Goal: Task Accomplishment & Management: Use online tool/utility

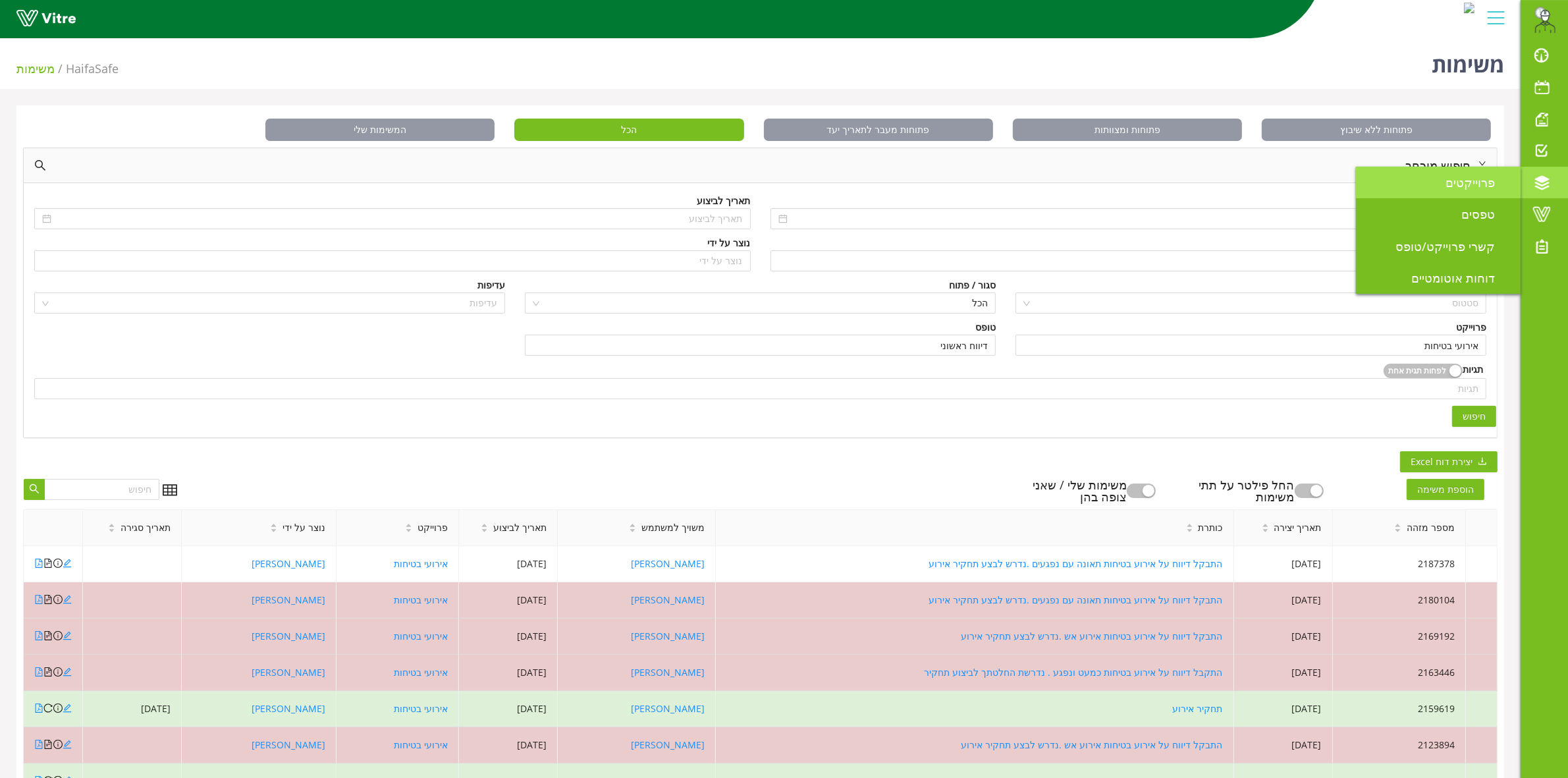
drag, startPoint x: 1437, startPoint y: 181, endPoint x: 1426, endPoint y: 183, distance: 11.2
click at [1437, 181] on link "פרוייקטים" at bounding box center [1438, 182] width 165 height 32
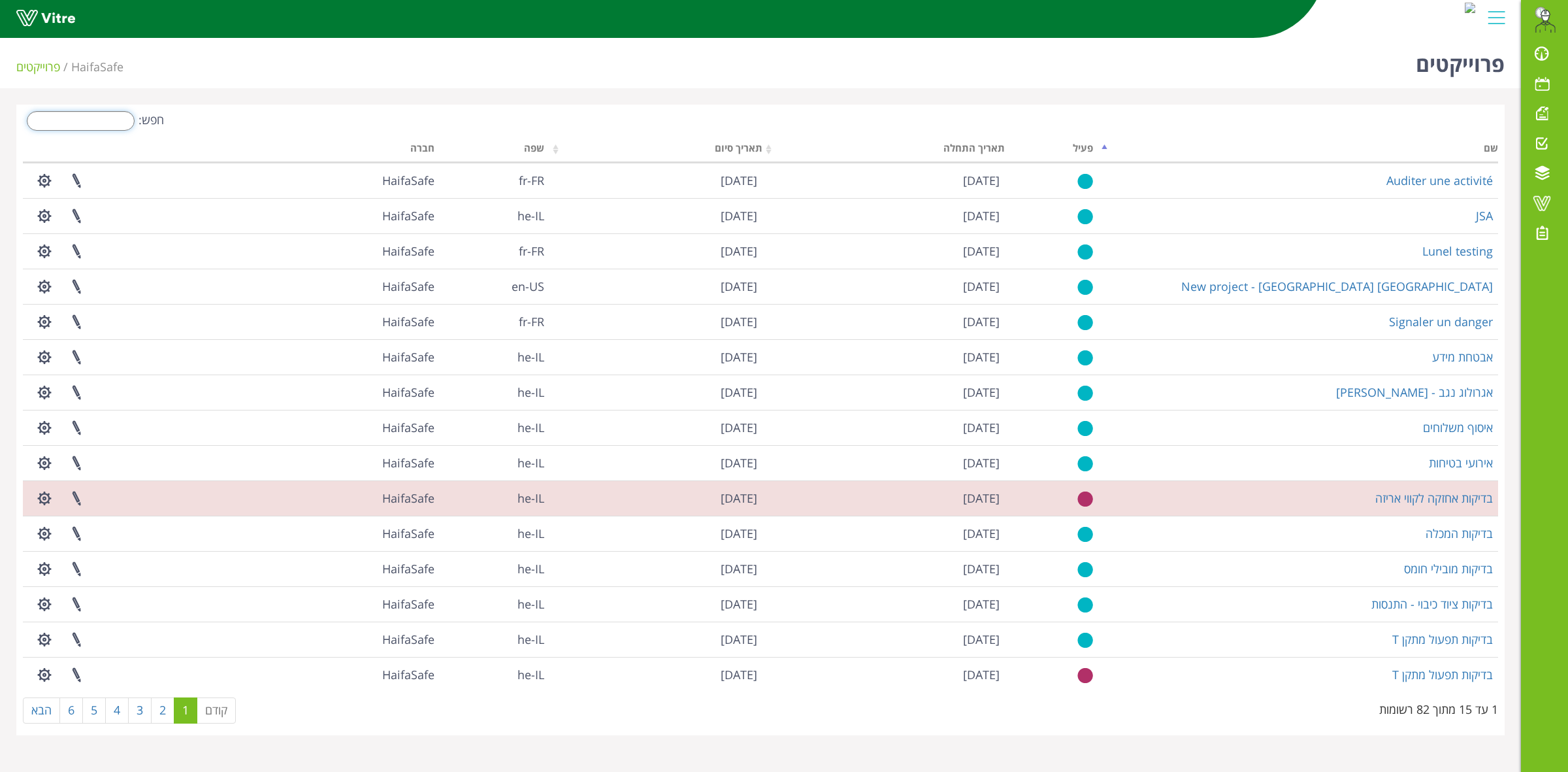
click at [83, 128] on input "חפש:" at bounding box center [80, 121] width 108 height 19
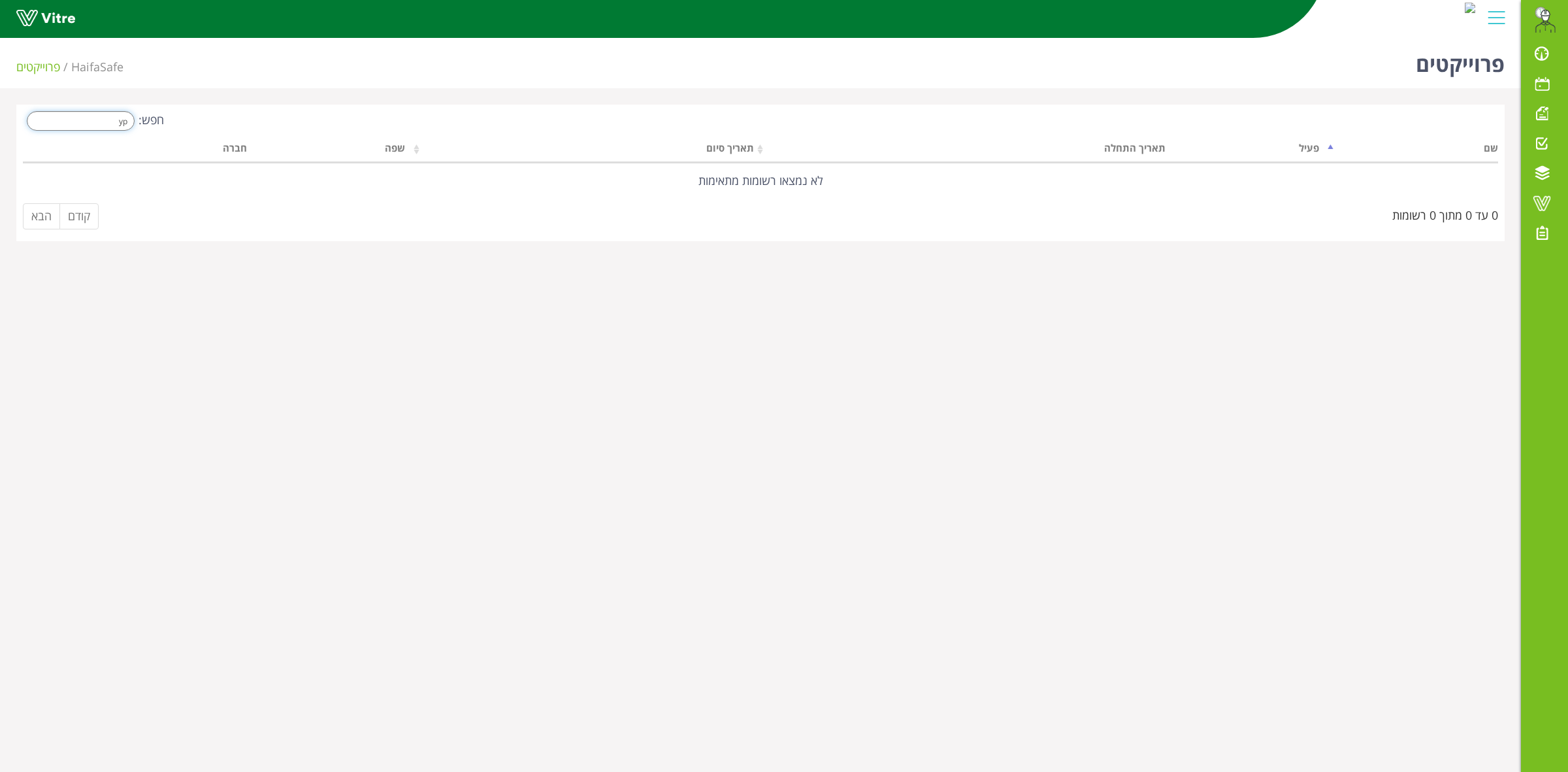
type input "y"
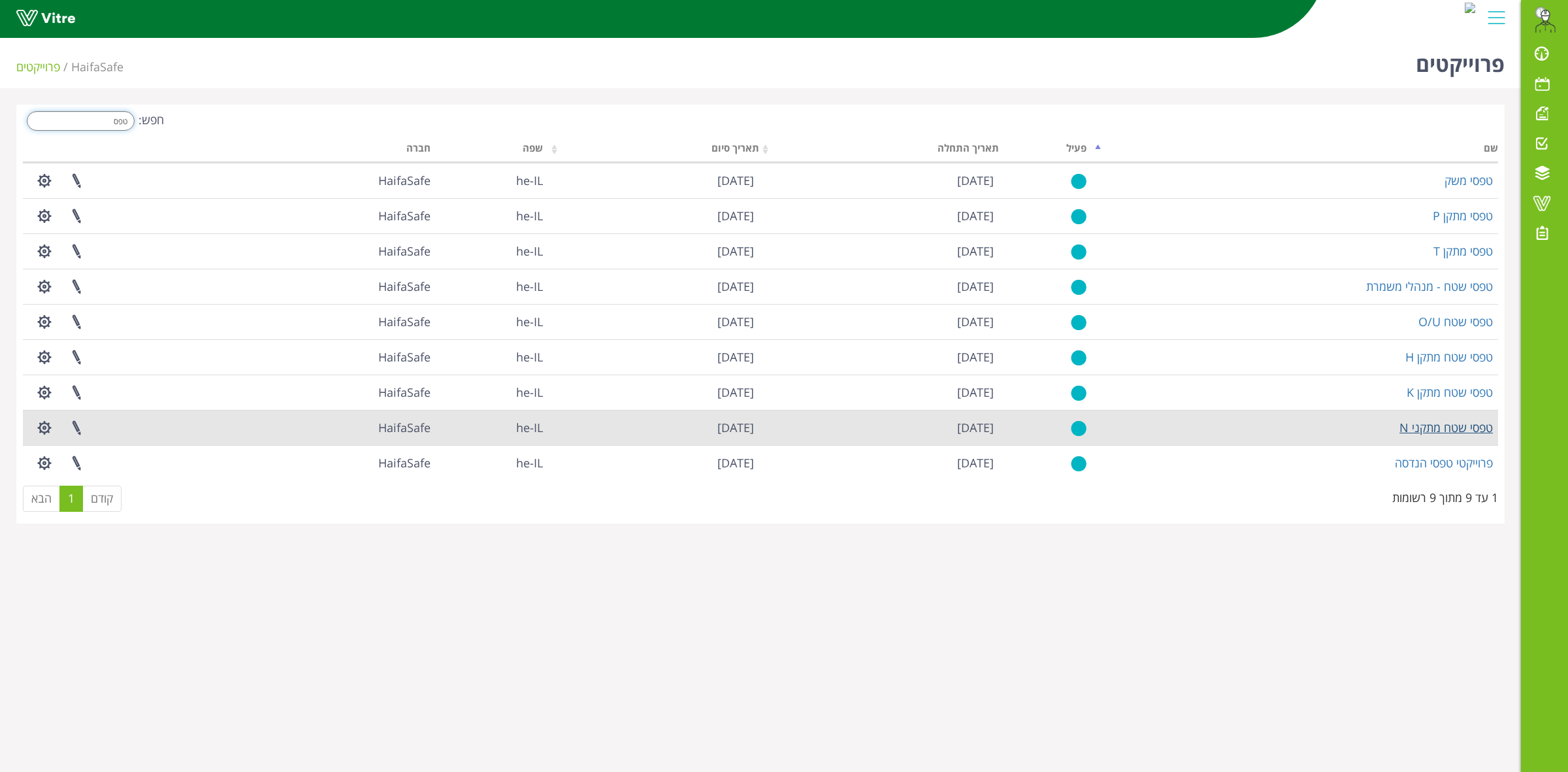
type input "טפס"
click at [1447, 428] on link "טפסי שטח מתקני N" at bounding box center [1445, 426] width 93 height 15
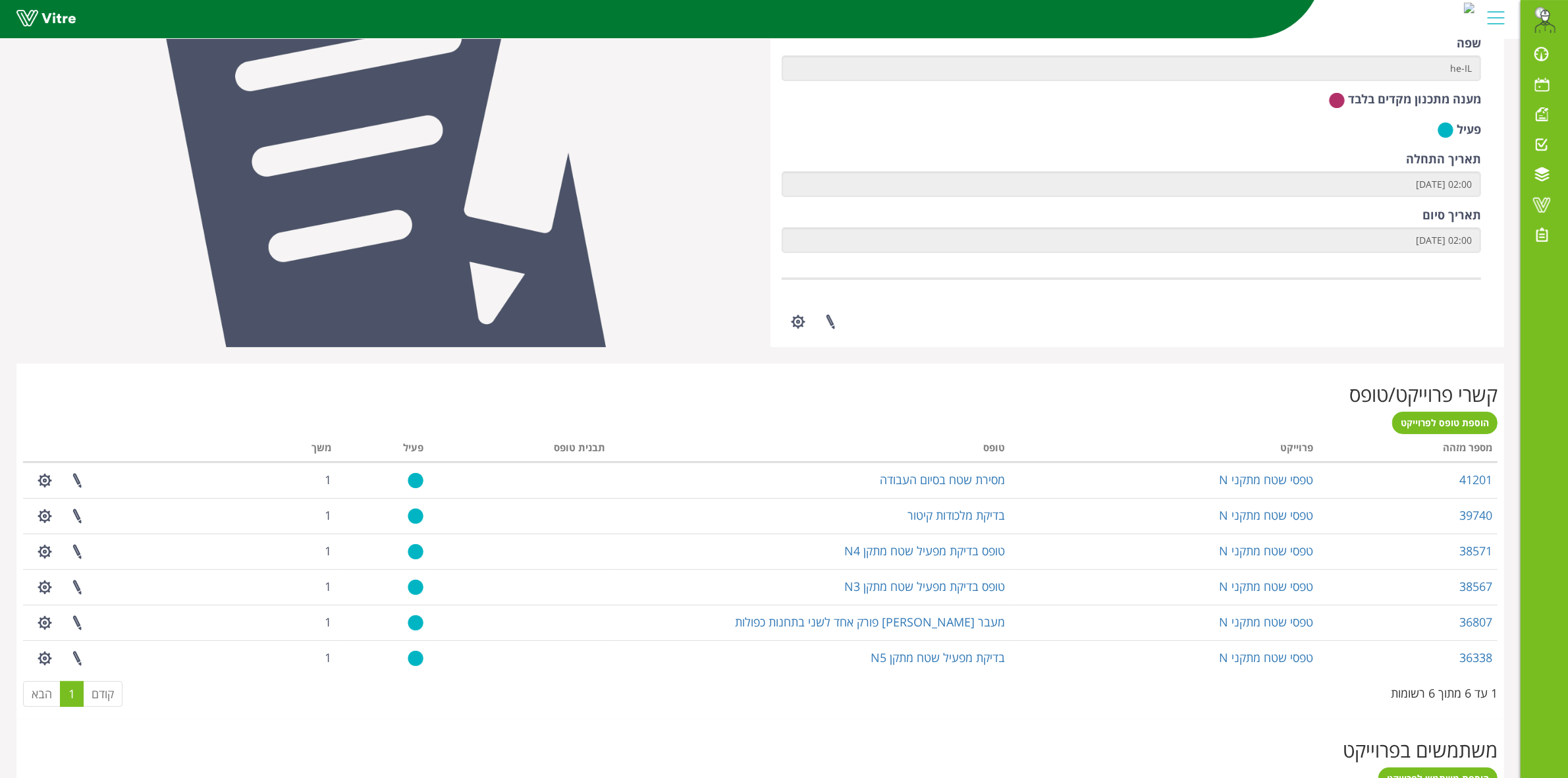
scroll to position [247, 0]
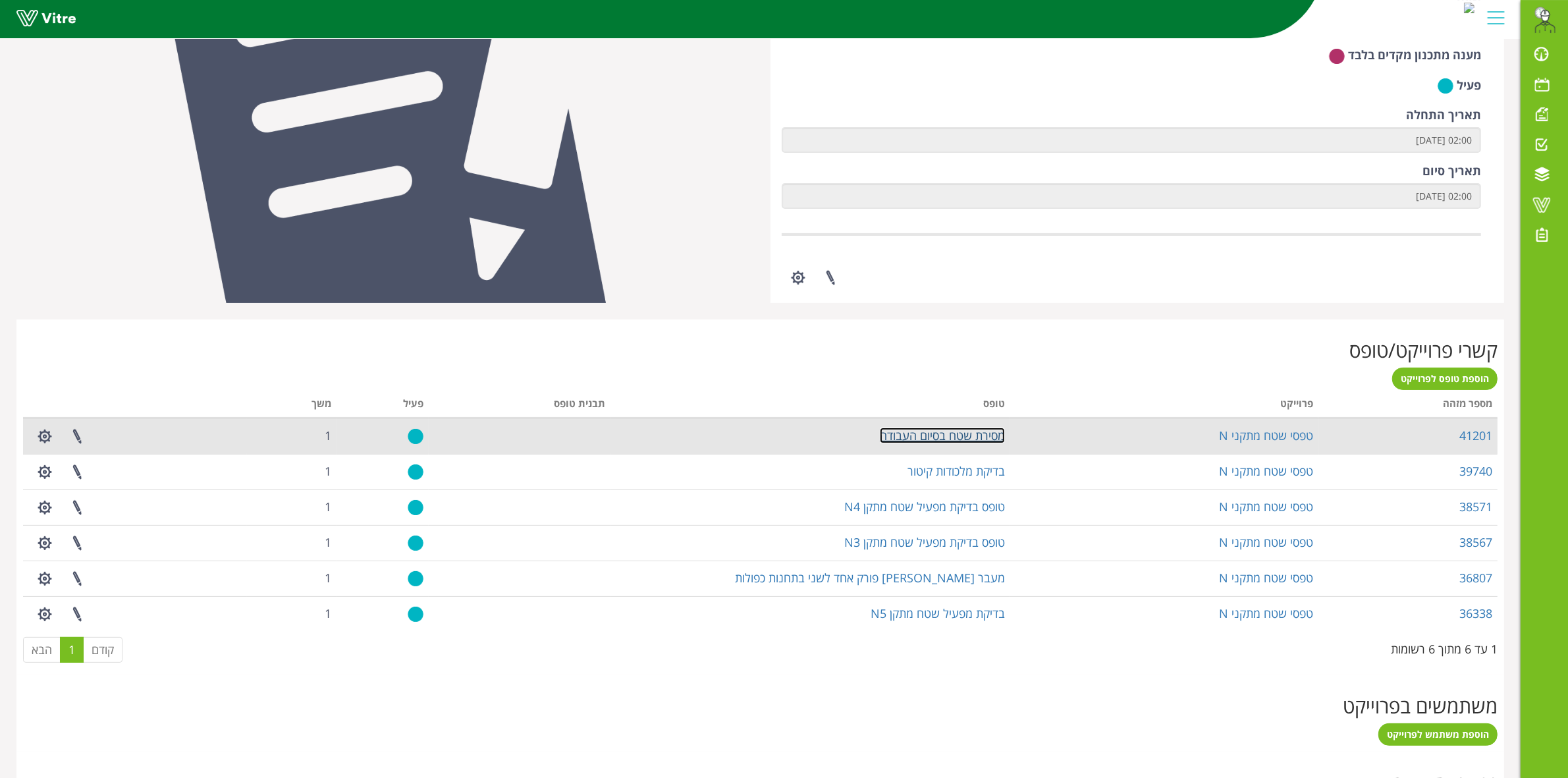
click at [910, 435] on link "מסירת שטח בסיום העבודה" at bounding box center [942, 435] width 125 height 15
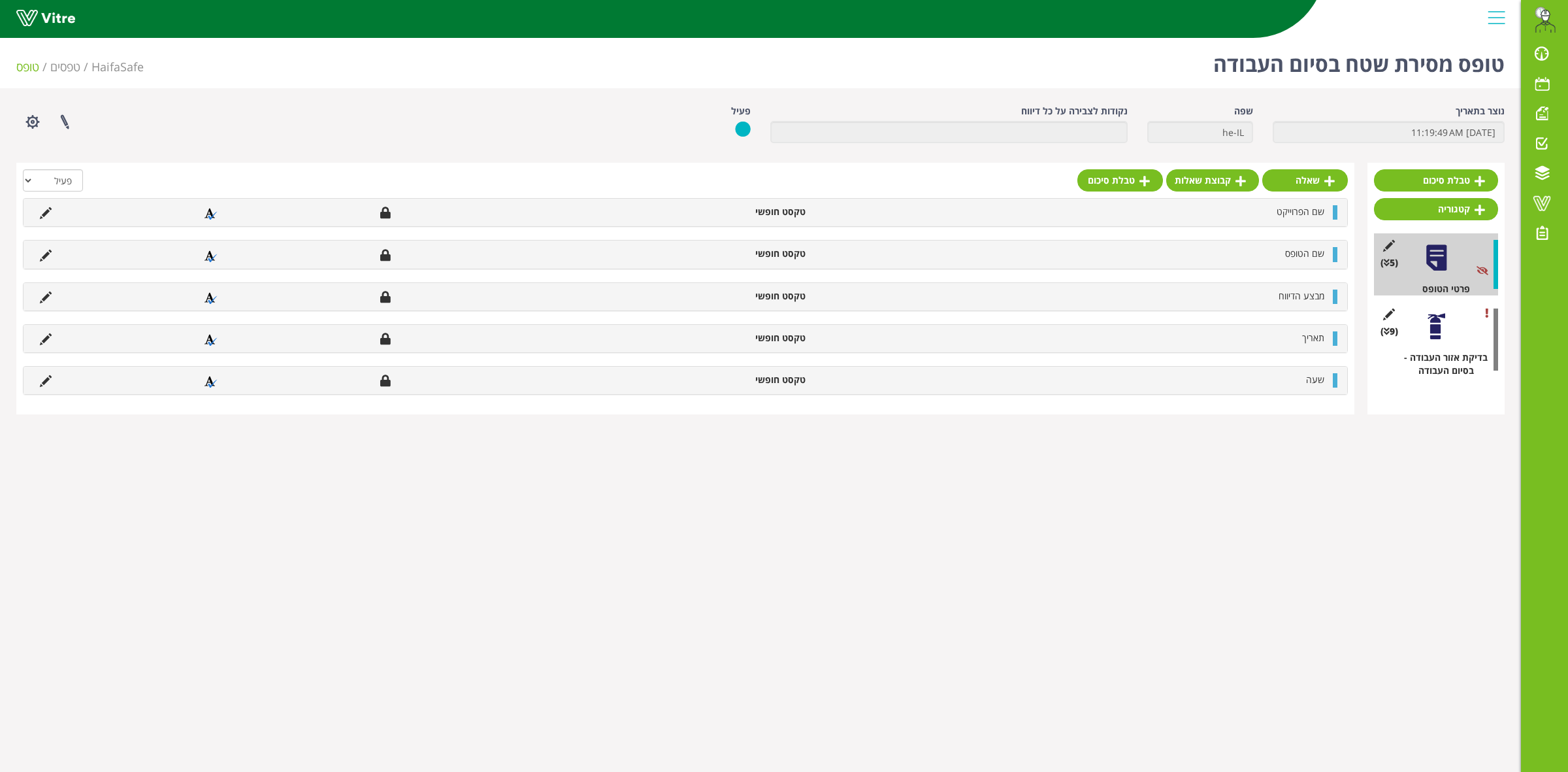
click at [1432, 335] on div at bounding box center [1436, 326] width 29 height 29
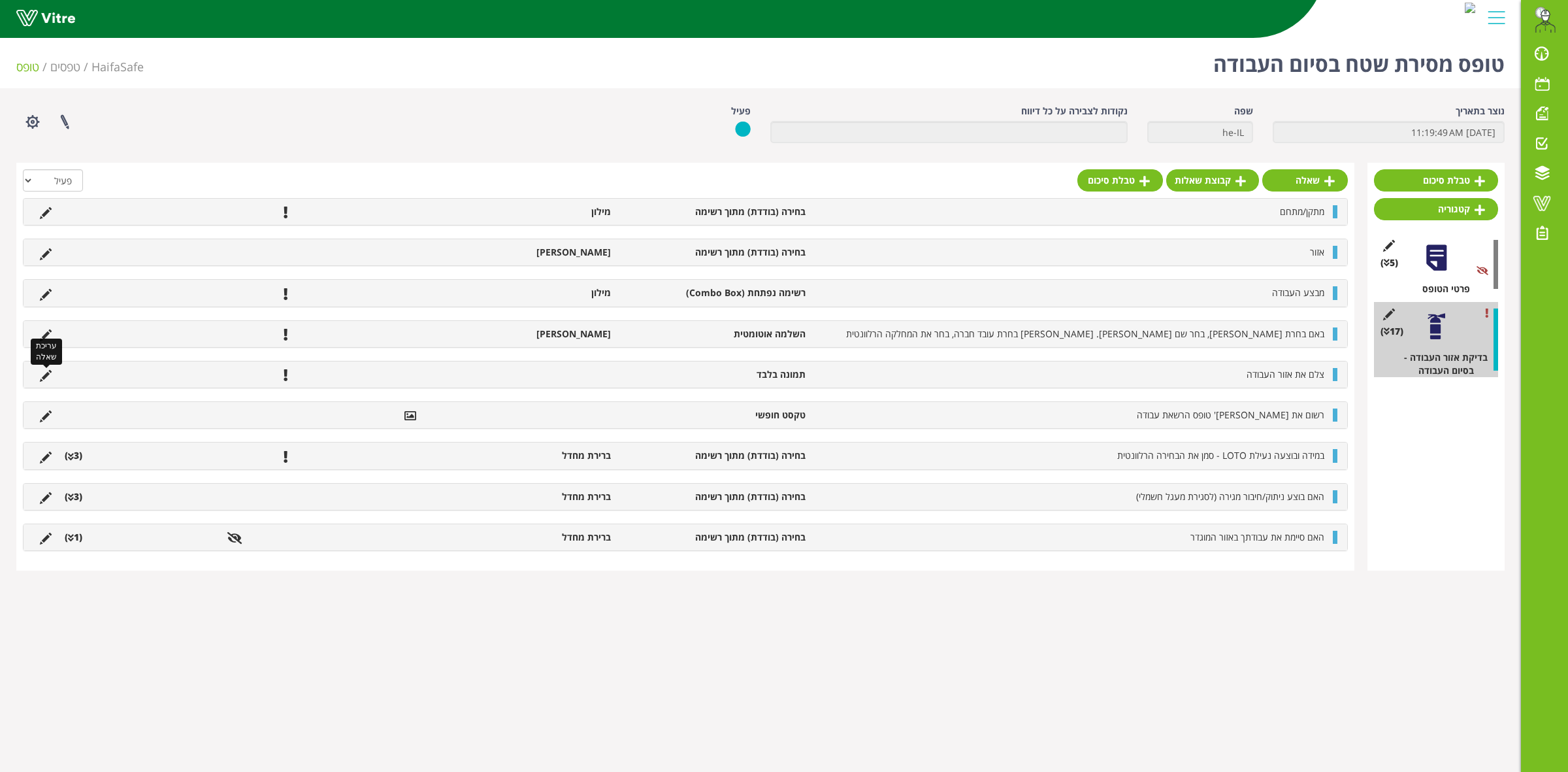
click at [40, 379] on icon at bounding box center [45, 375] width 12 height 12
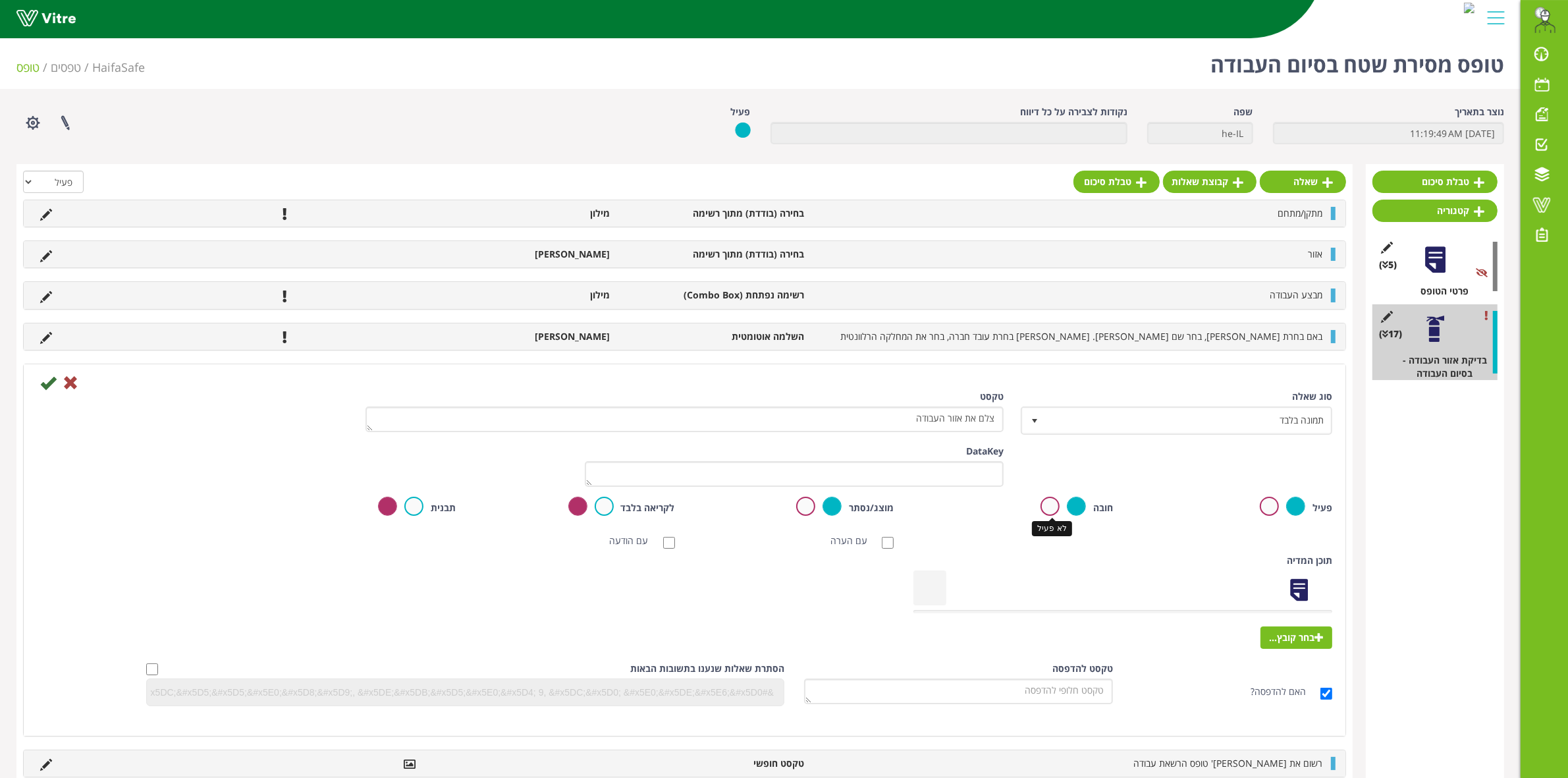
click at [1051, 501] on label at bounding box center [1050, 506] width 19 height 19
click at [0, 0] on input "radio" at bounding box center [0, 0] width 0 height 0
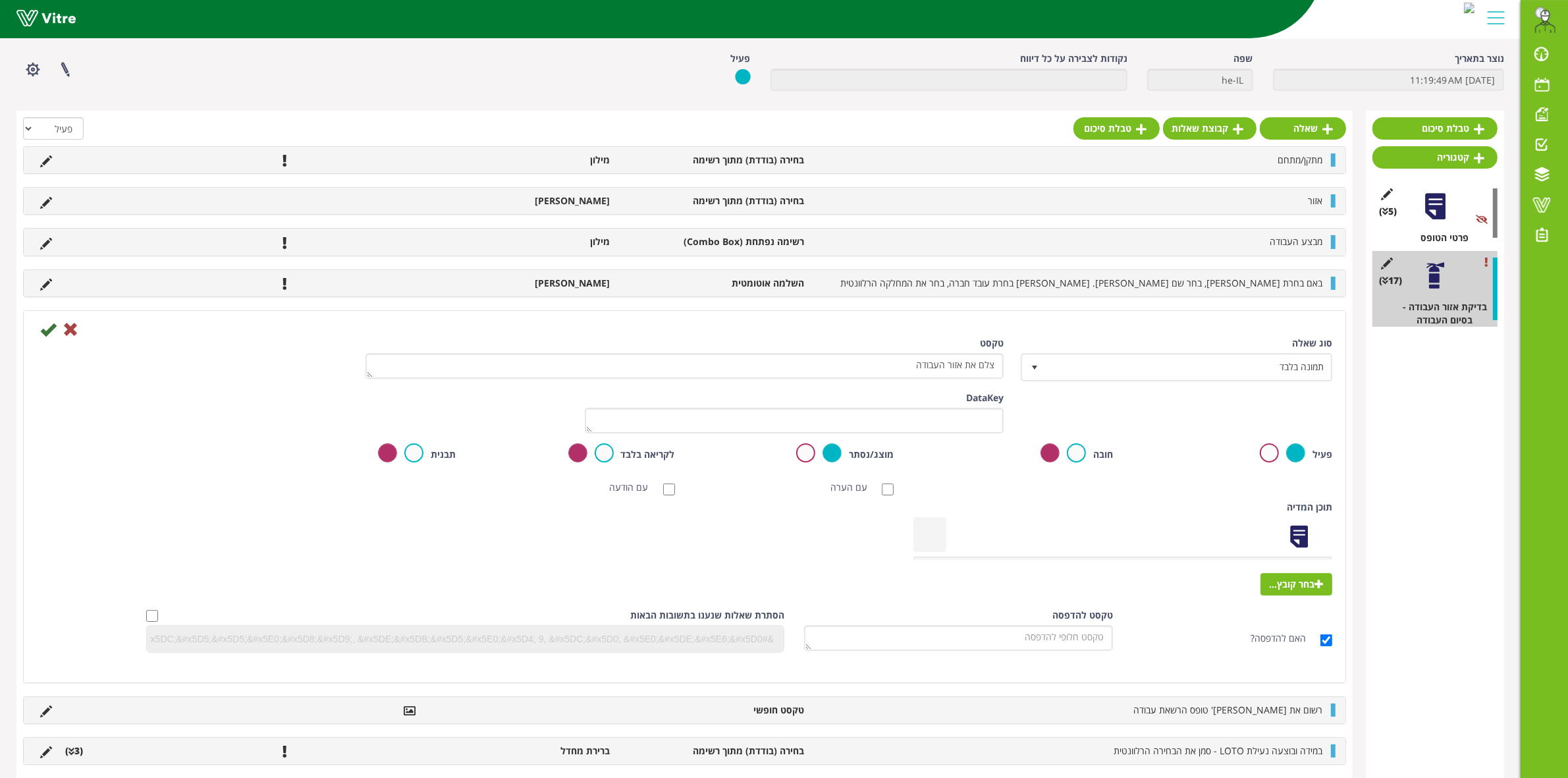
scroll to position [82, 0]
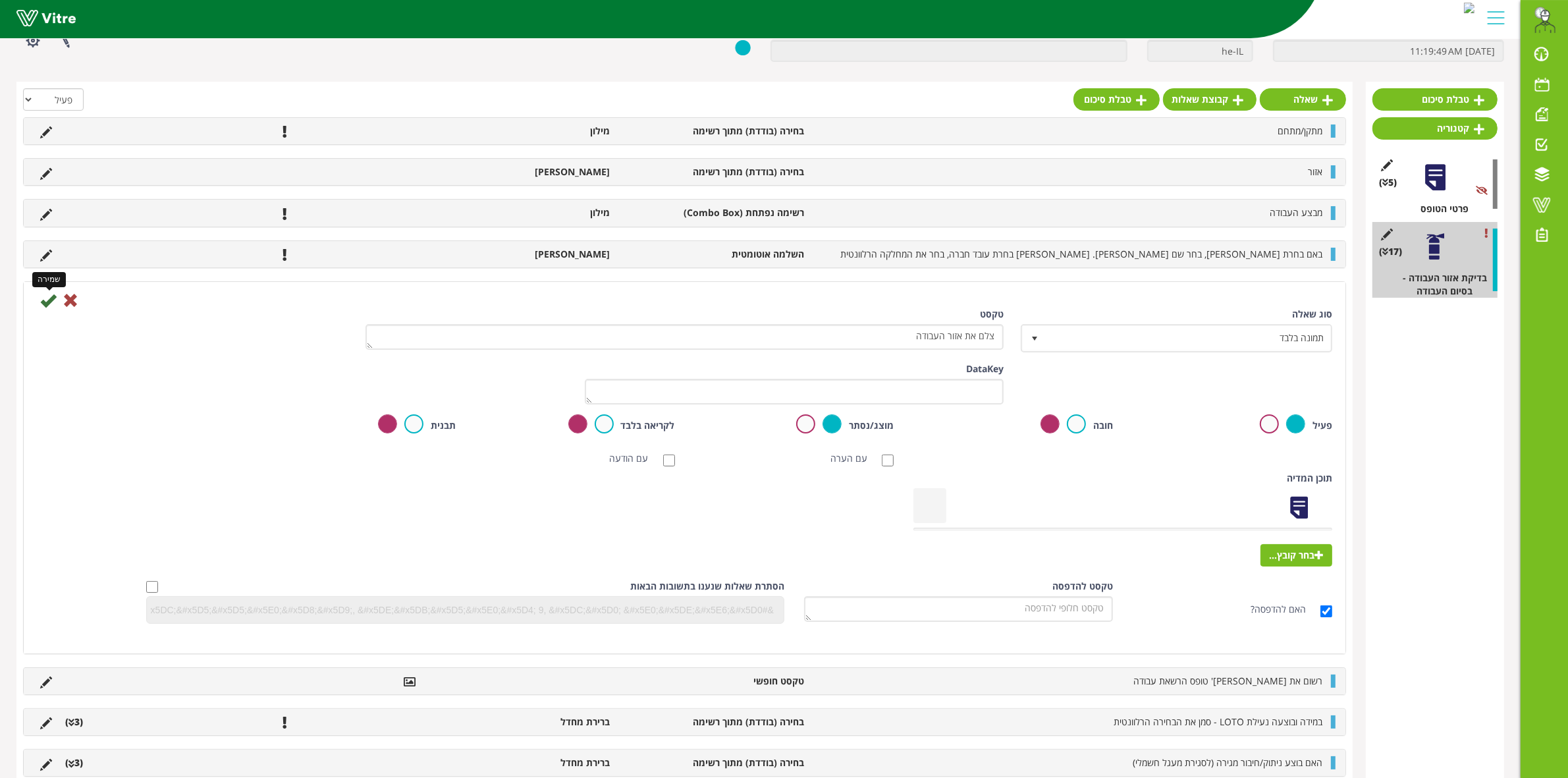
click at [47, 302] on icon at bounding box center [47, 299] width 16 height 15
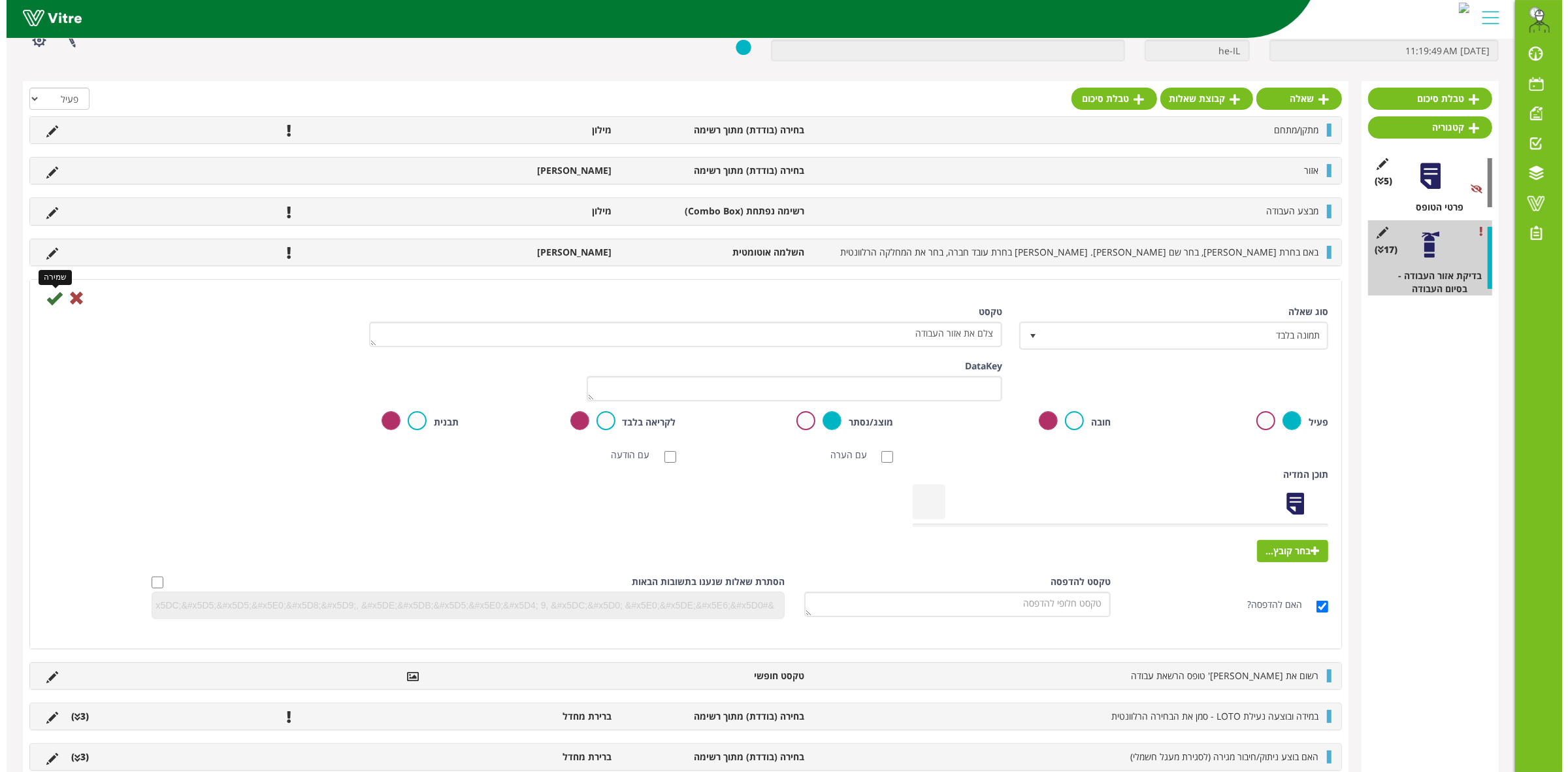
scroll to position [0, 0]
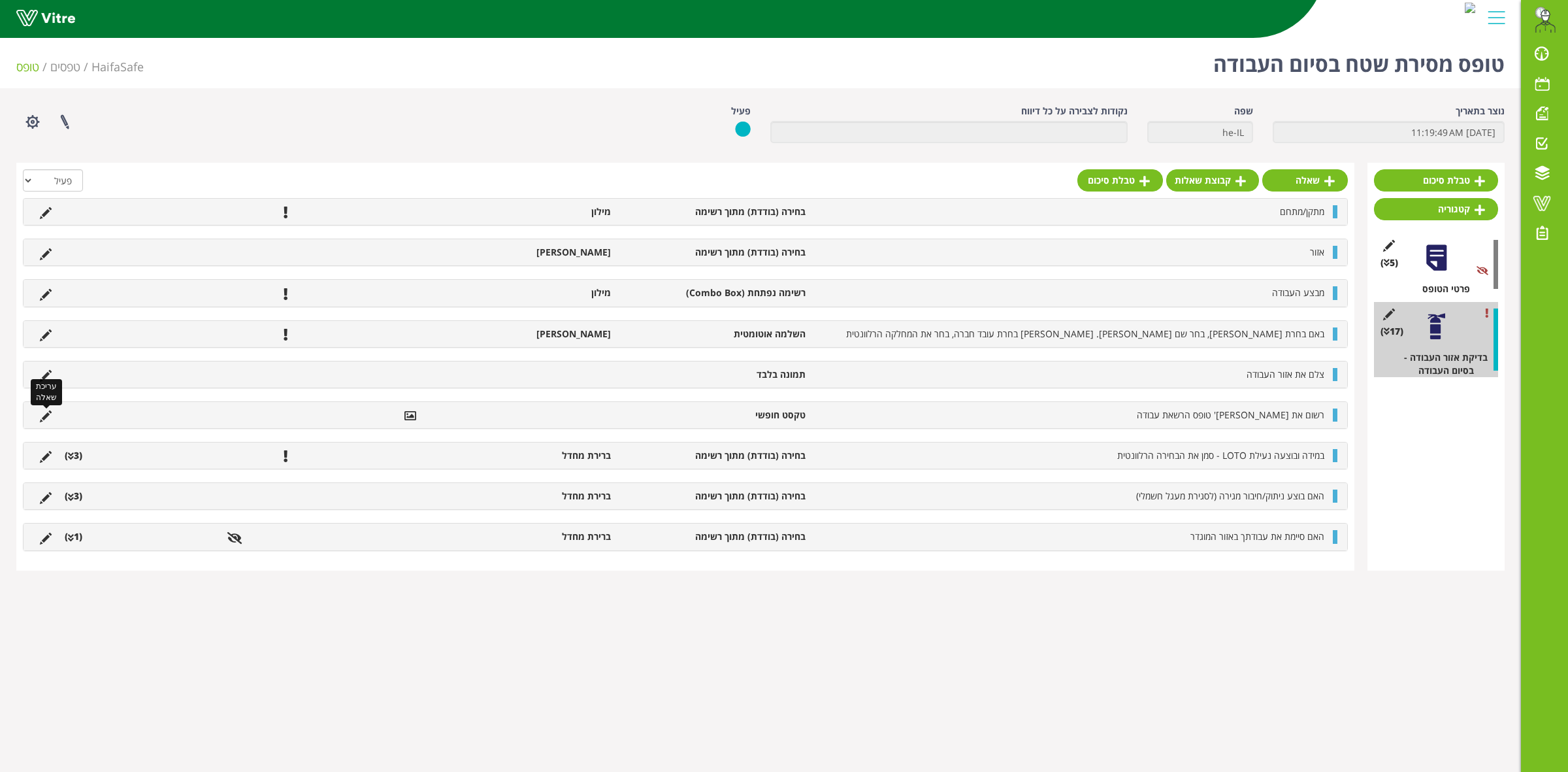
click at [44, 417] on icon at bounding box center [45, 416] width 12 height 12
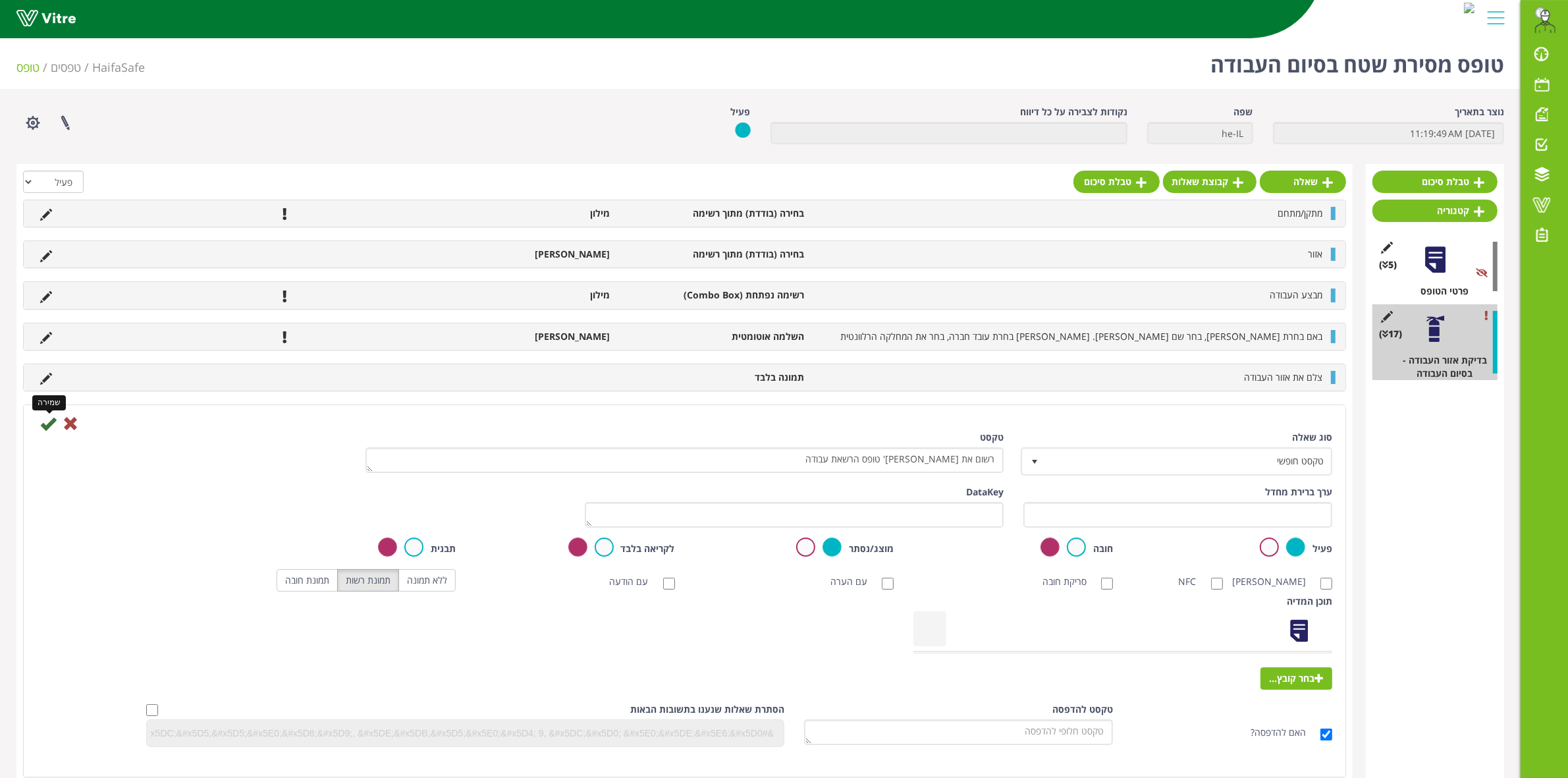
click at [43, 428] on icon at bounding box center [47, 422] width 16 height 15
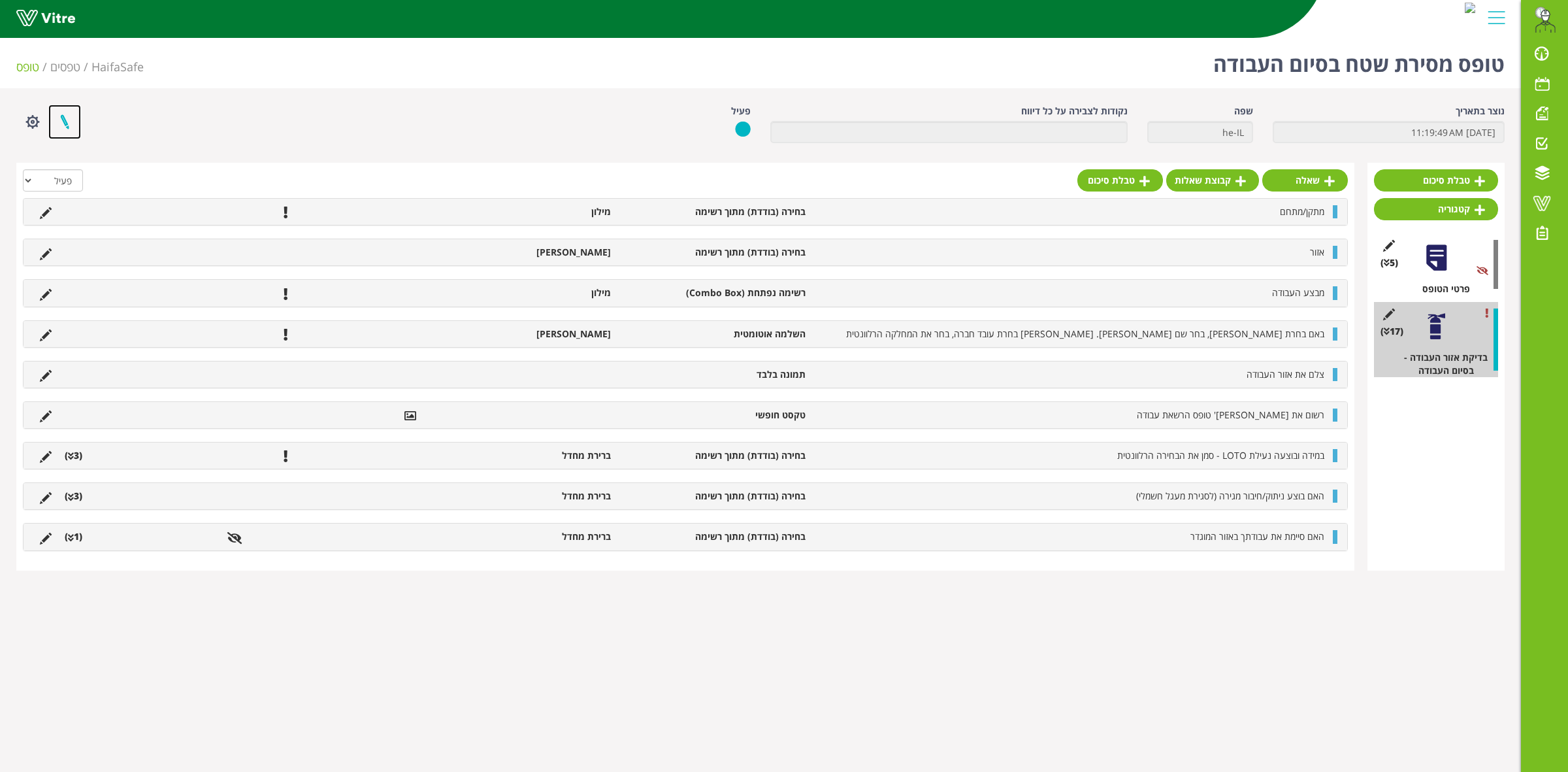
click at [62, 125] on link at bounding box center [65, 121] width 32 height 35
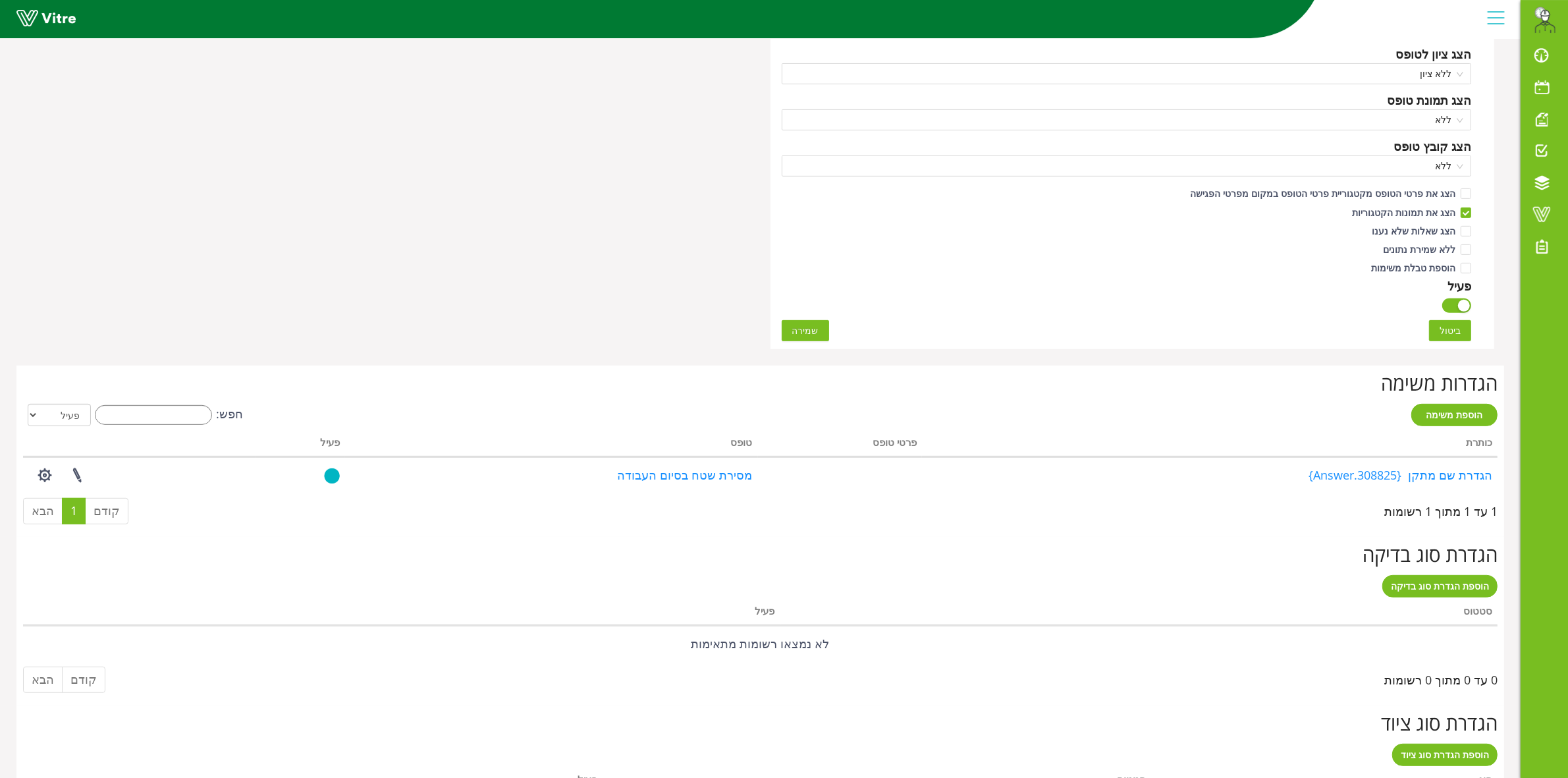
scroll to position [785, 0]
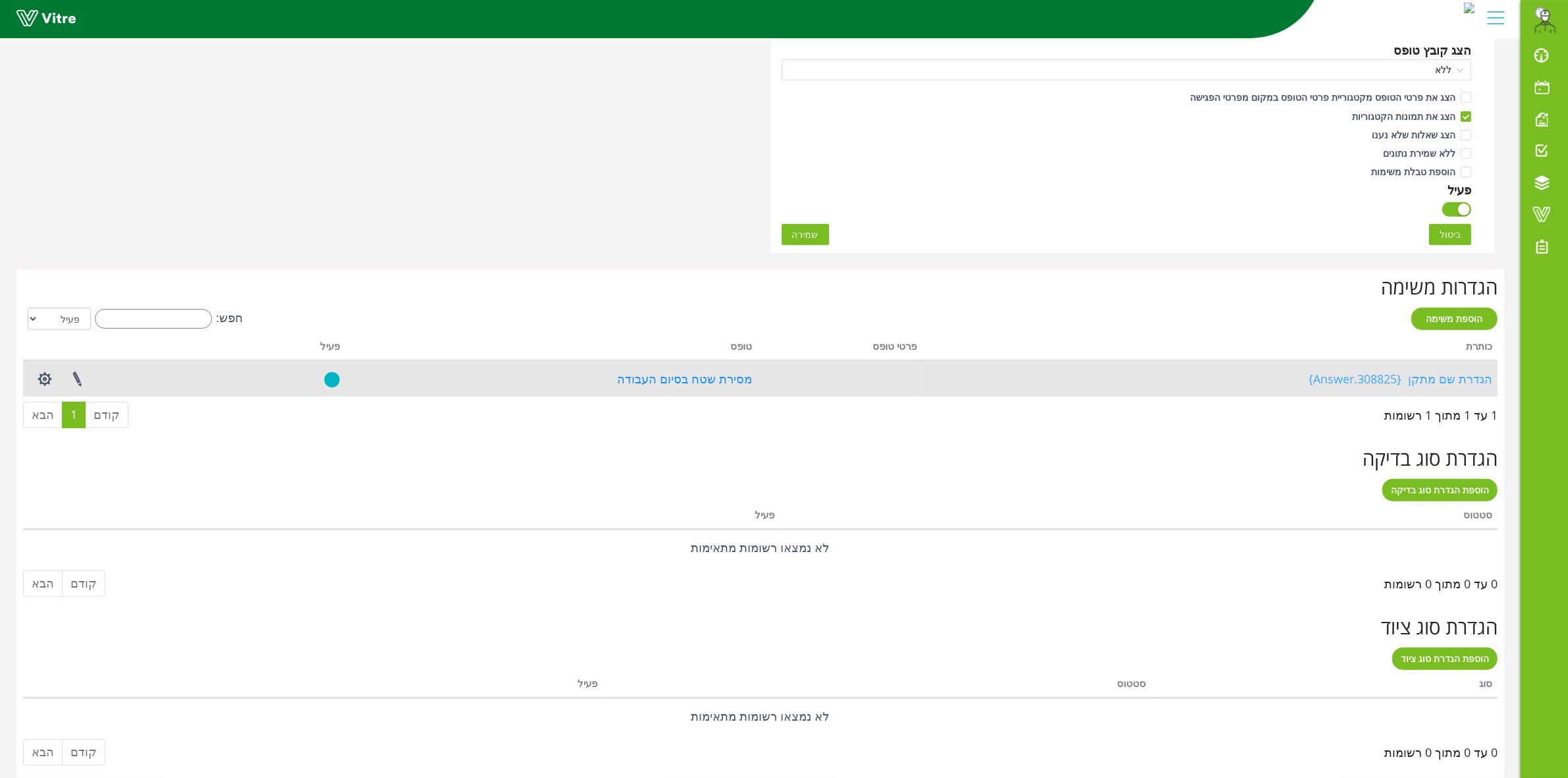
click at [1433, 380] on link "הגדרת שם מתקן {308825.Answer}" at bounding box center [1400, 378] width 184 height 15
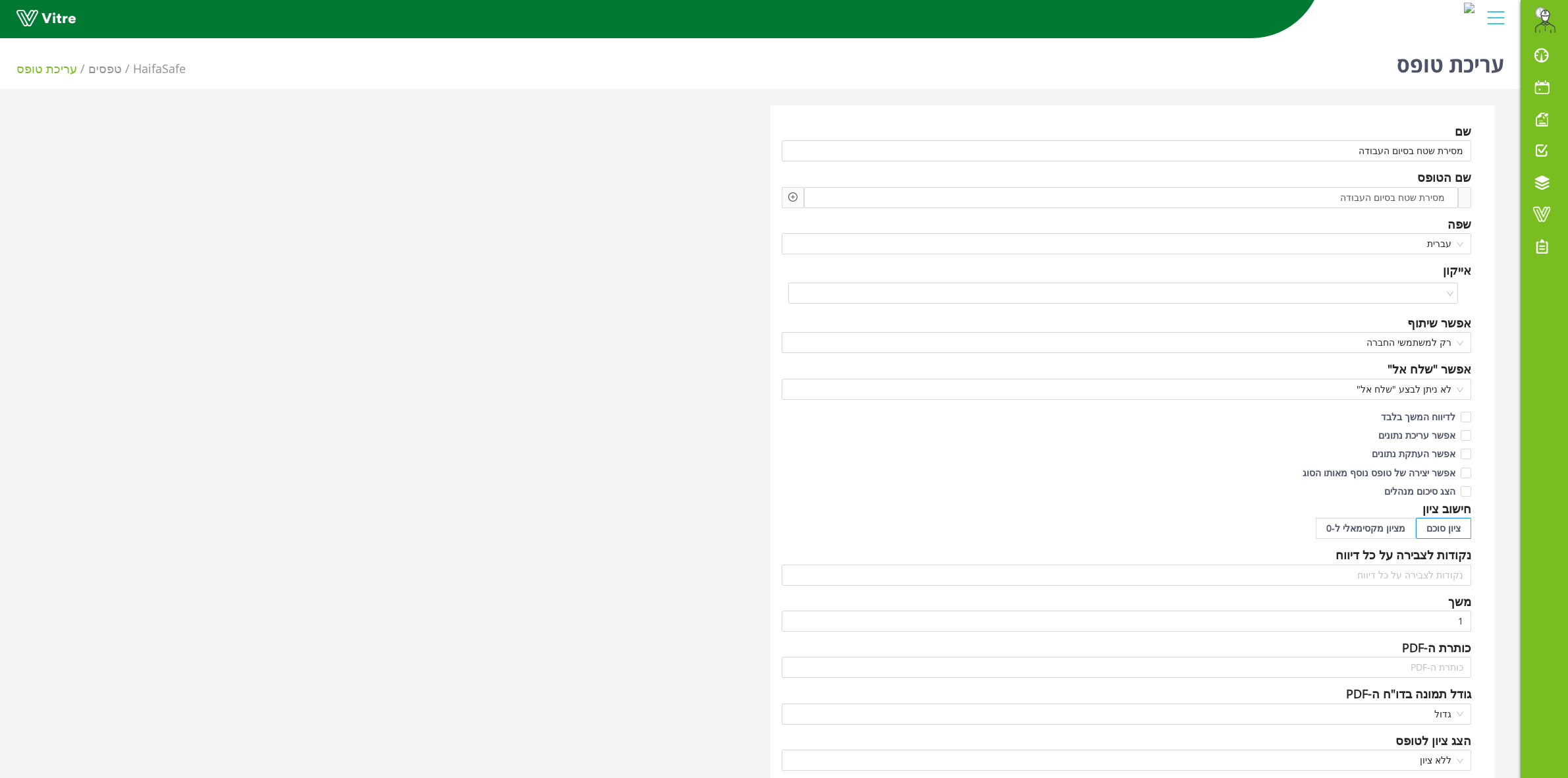
scroll to position [590, 0]
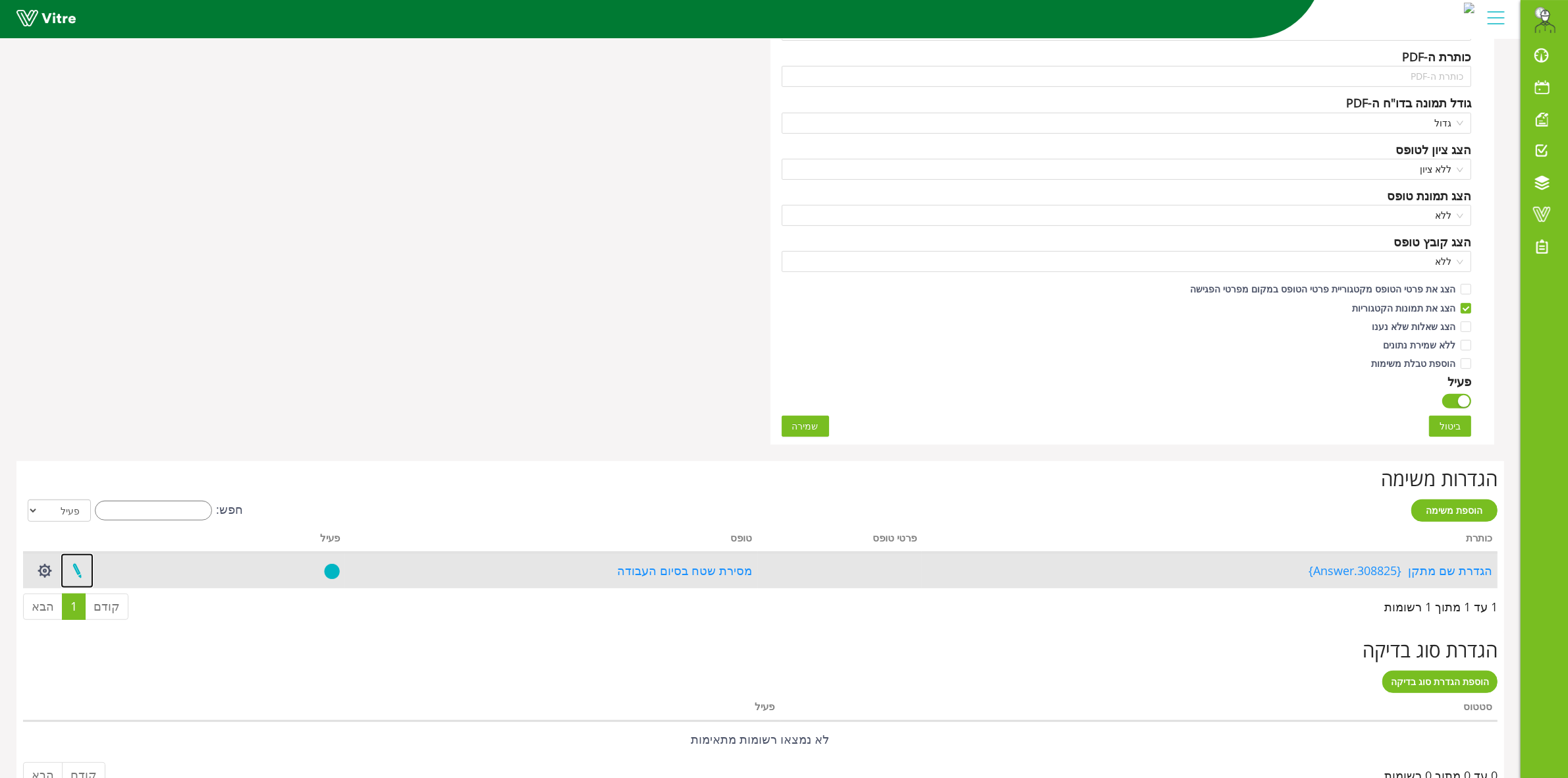
click at [78, 572] on link at bounding box center [77, 570] width 33 height 35
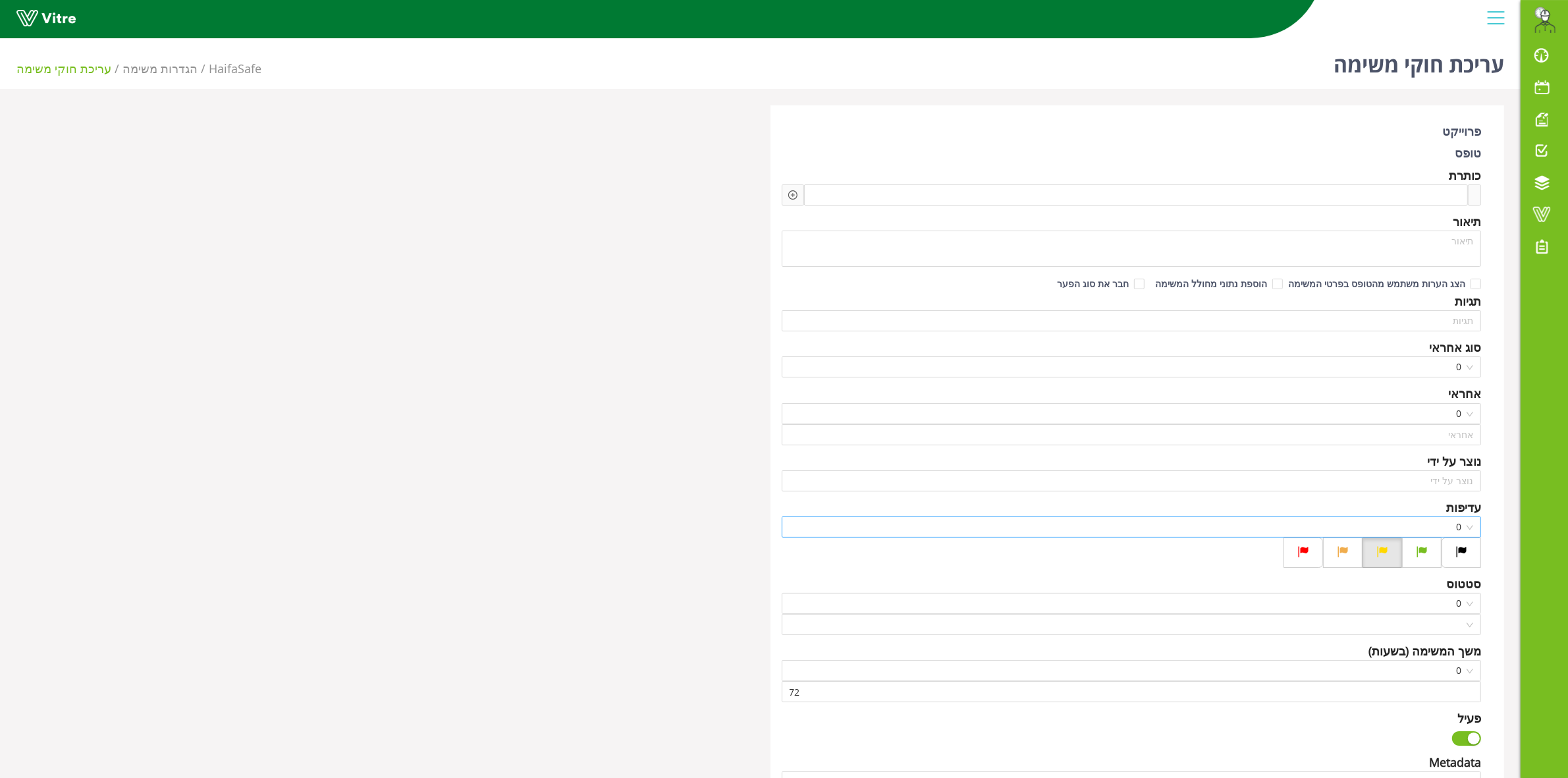
type input "ערן עזרן"
type input "168"
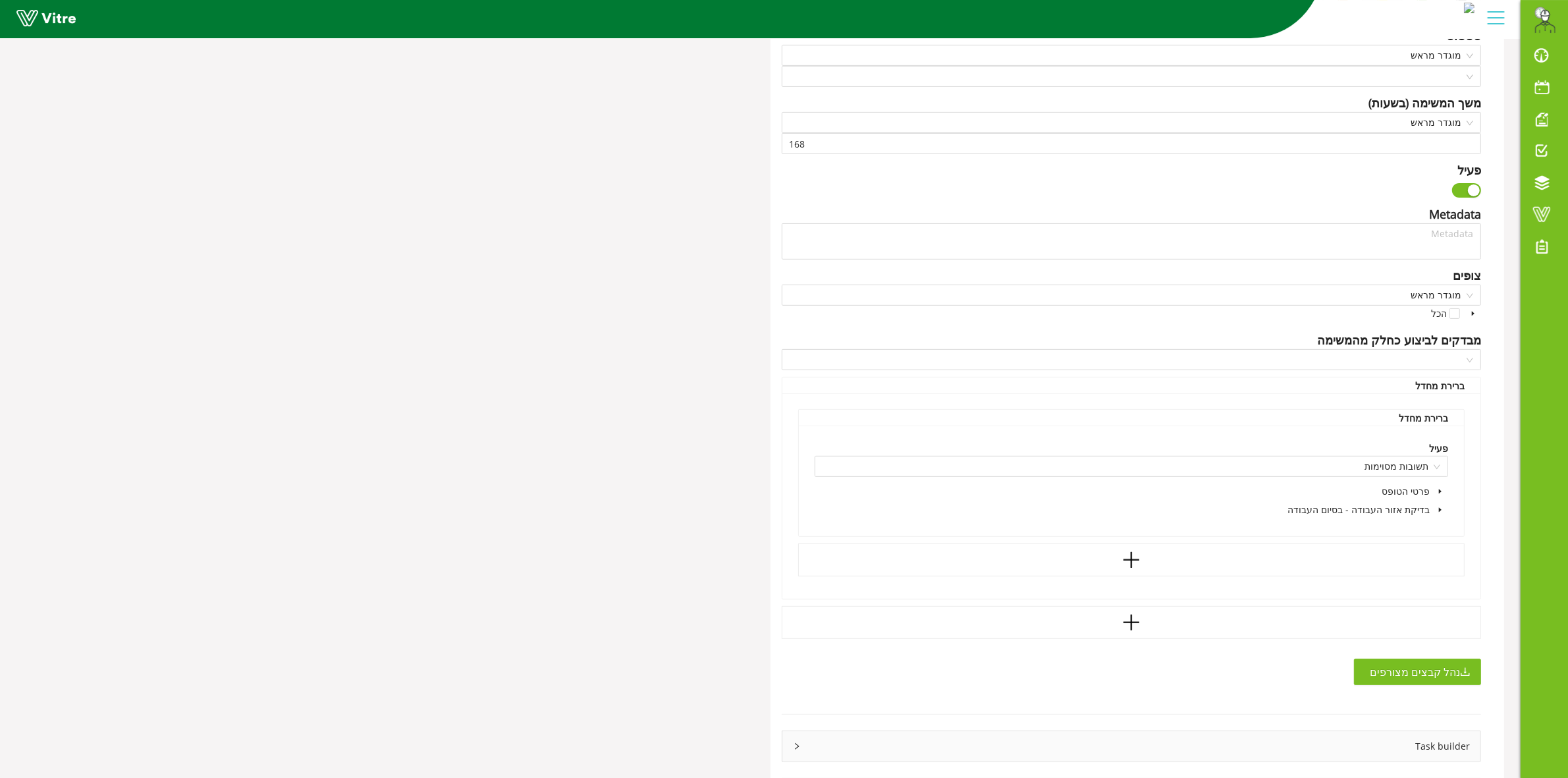
type textarea "הגדרת שם המתקן"
checkbox input "true"
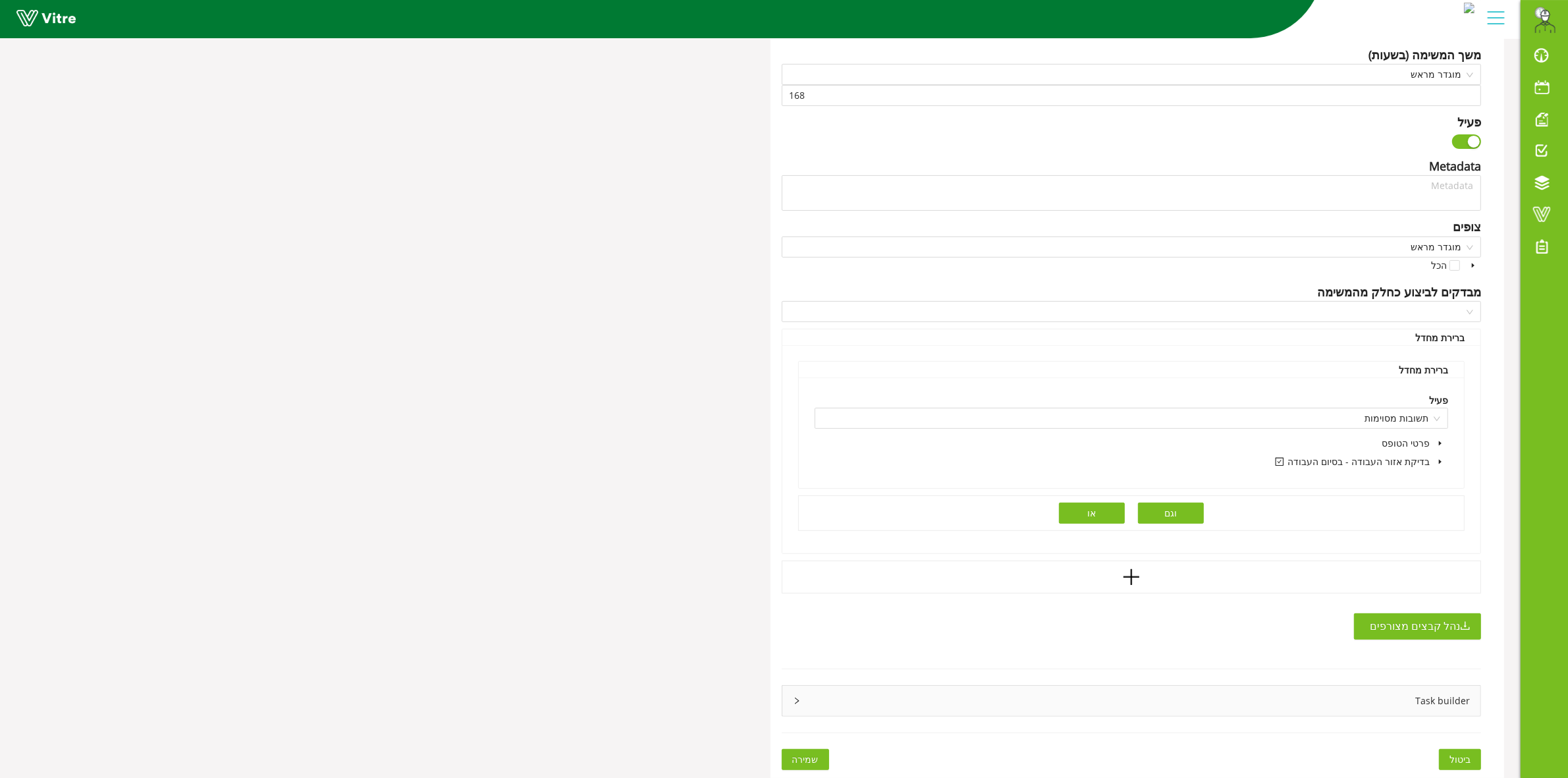
scroll to position [528, 0]
click at [817, 709] on div "Task builder" at bounding box center [1132, 700] width 699 height 30
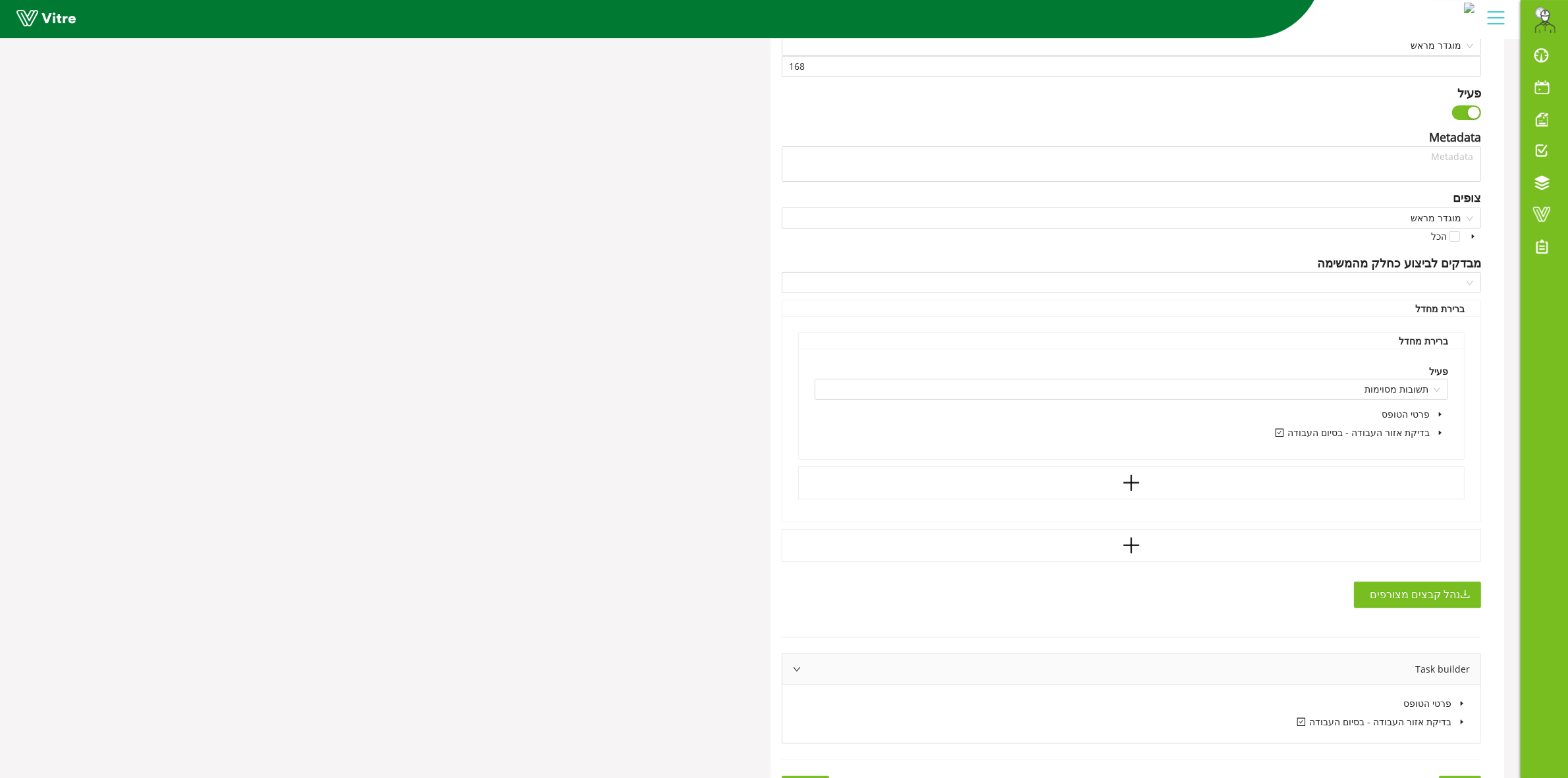
scroll to position [586, 0]
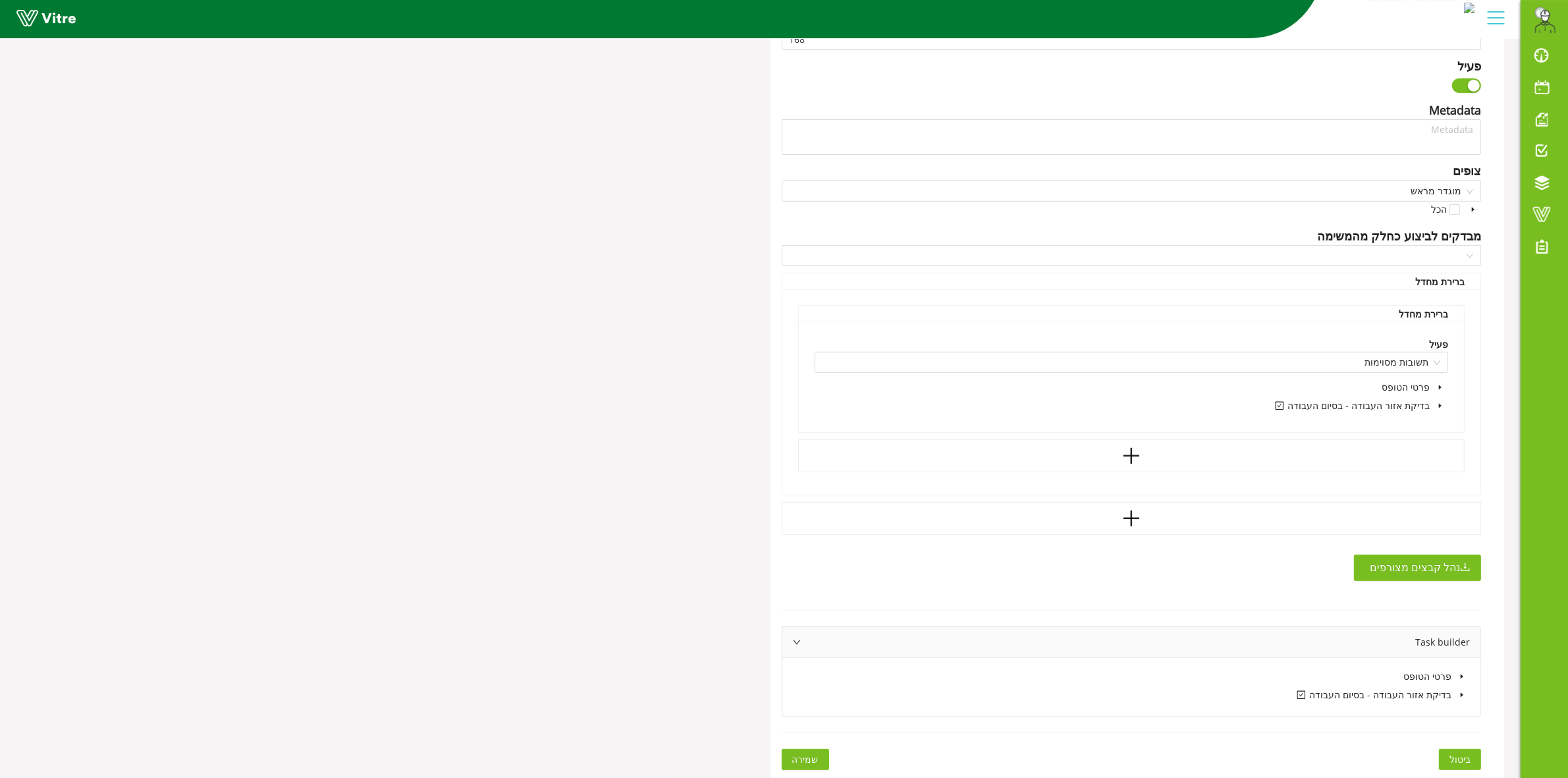
click at [1461, 695] on icon "caret-down" at bounding box center [1462, 695] width 2 height 5
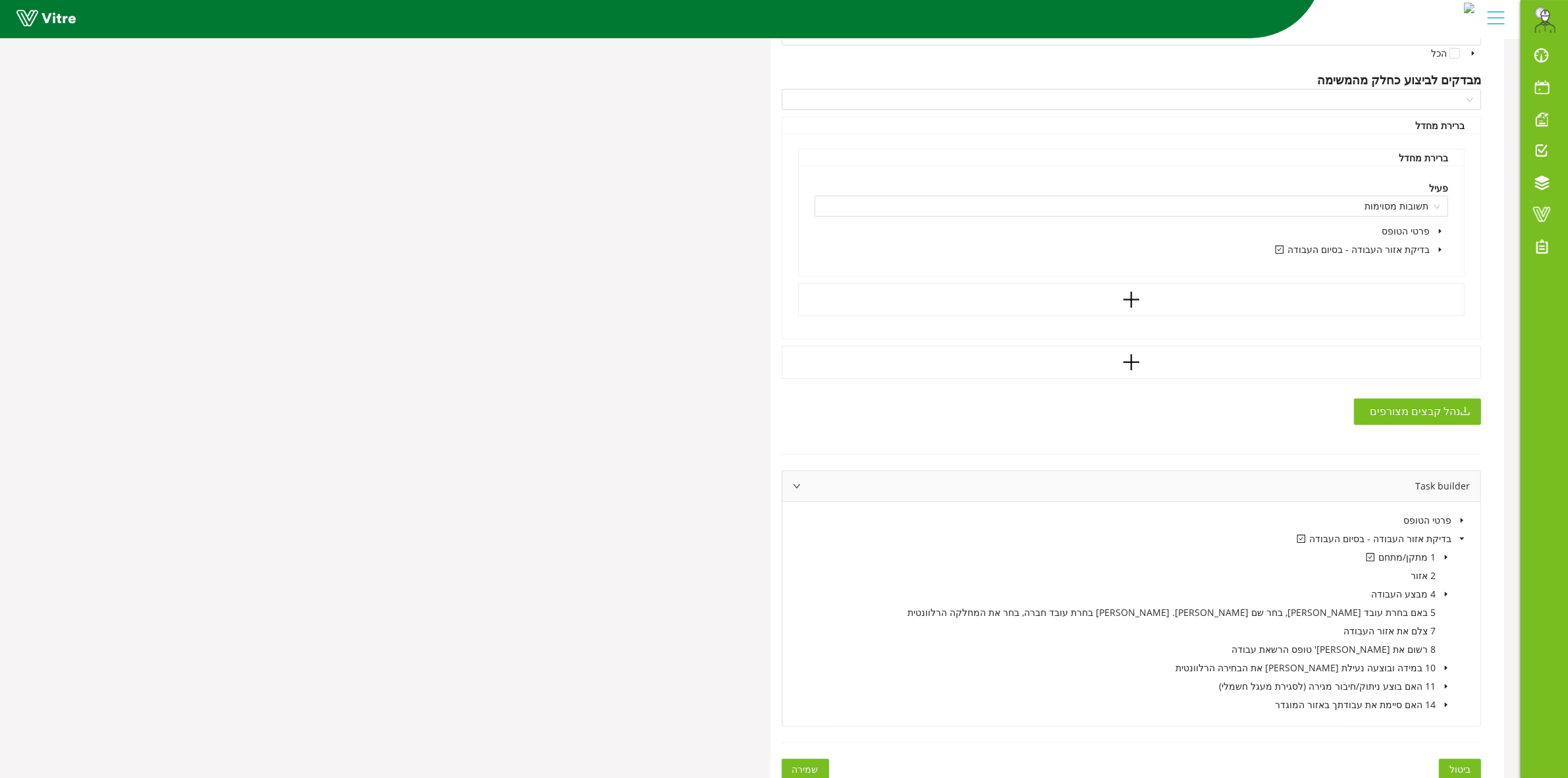
scroll to position [753, 0]
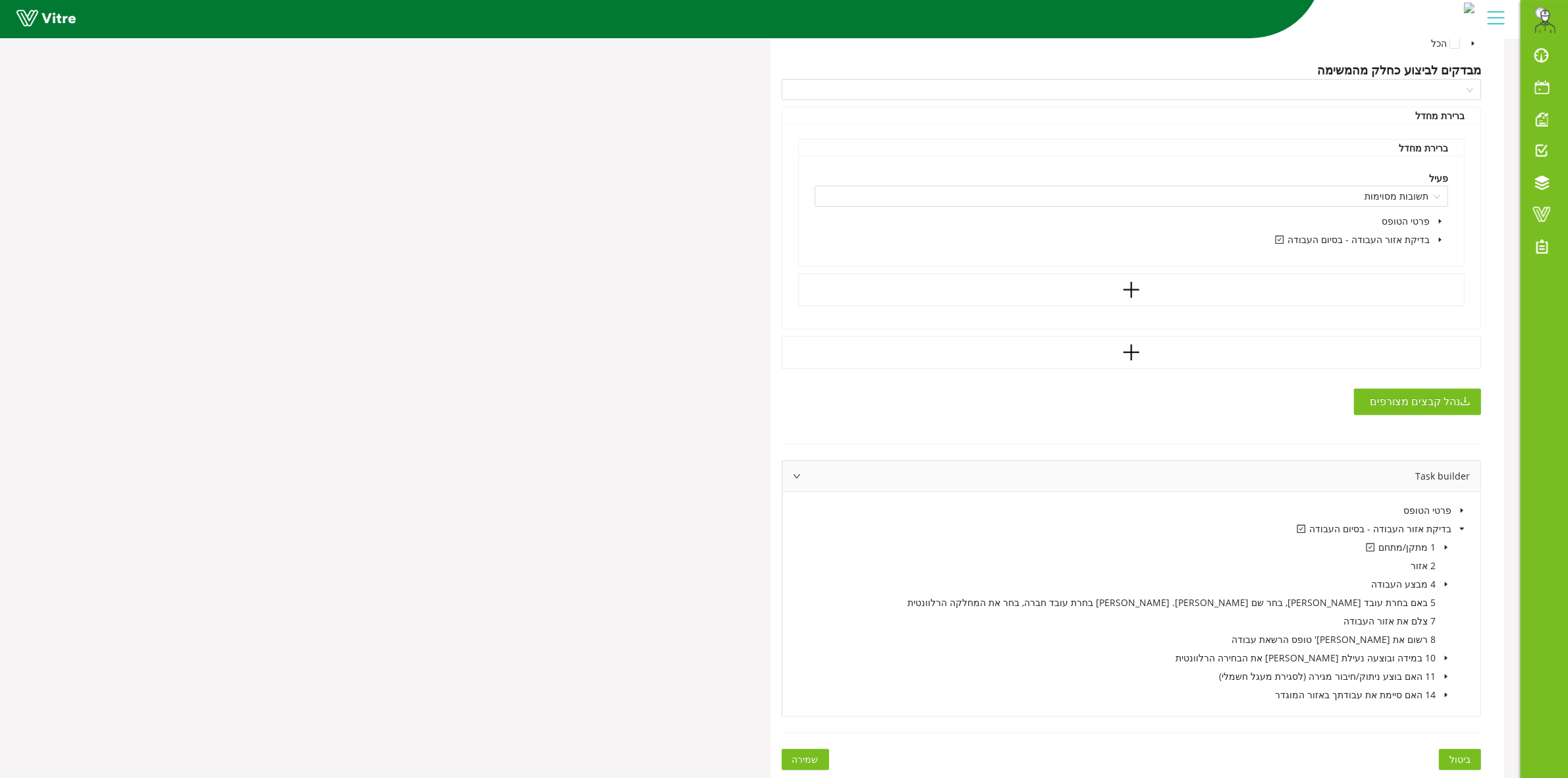
click at [1443, 548] on span "caret-down" at bounding box center [1446, 547] width 7 height 7
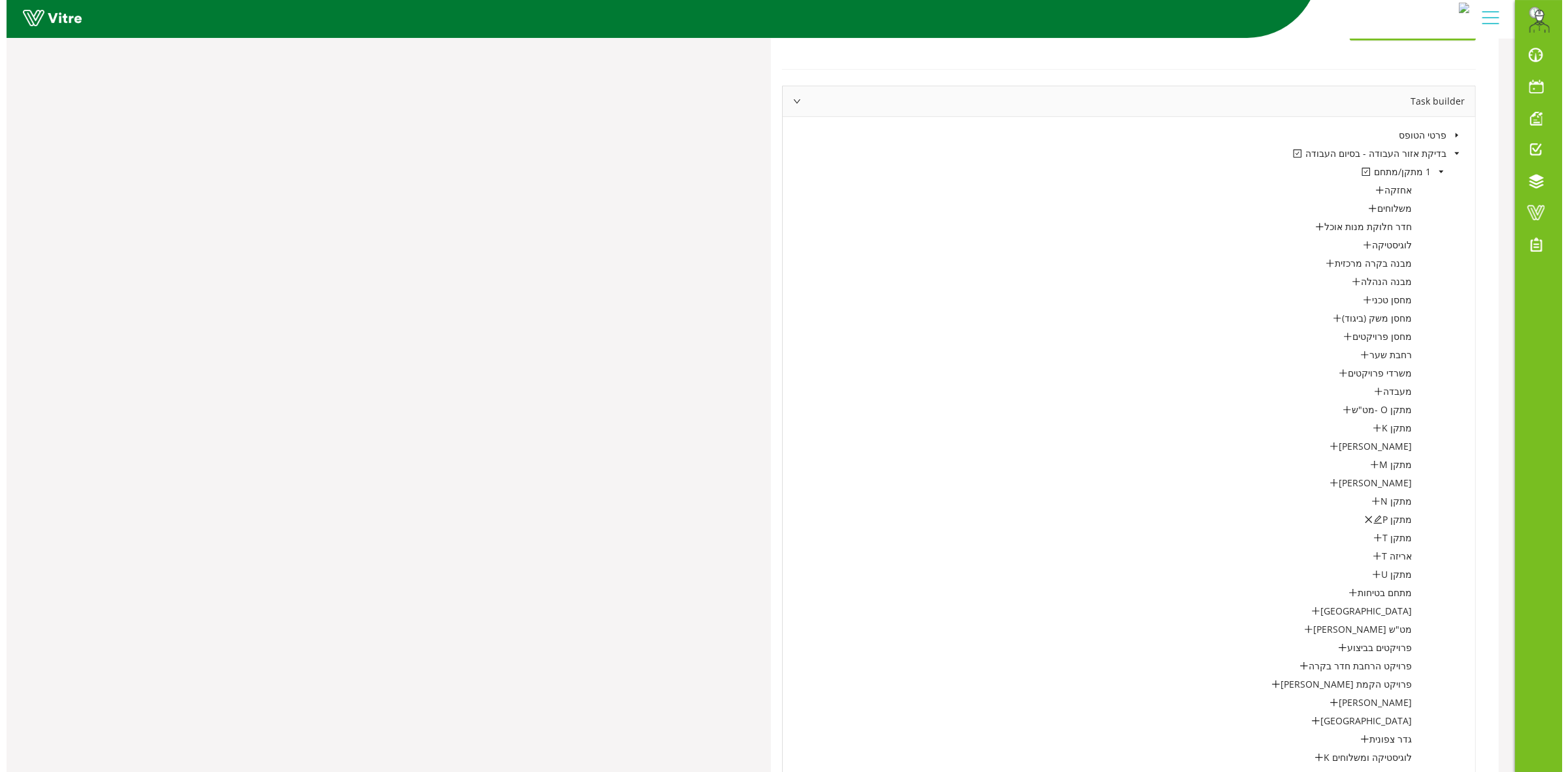
scroll to position [1155, 0]
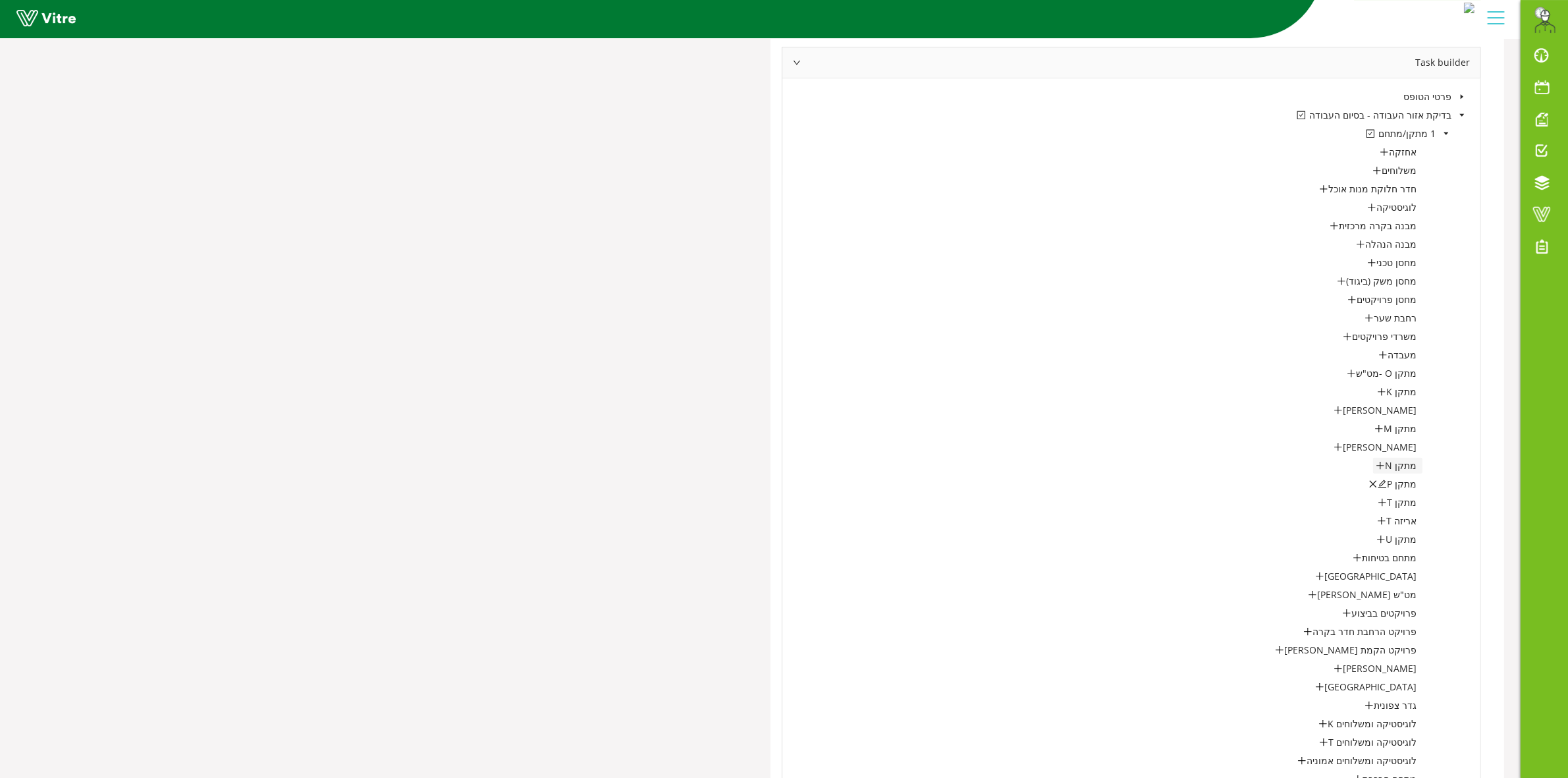
click at [1380, 466] on icon "plus" at bounding box center [1380, 465] width 1 height 7
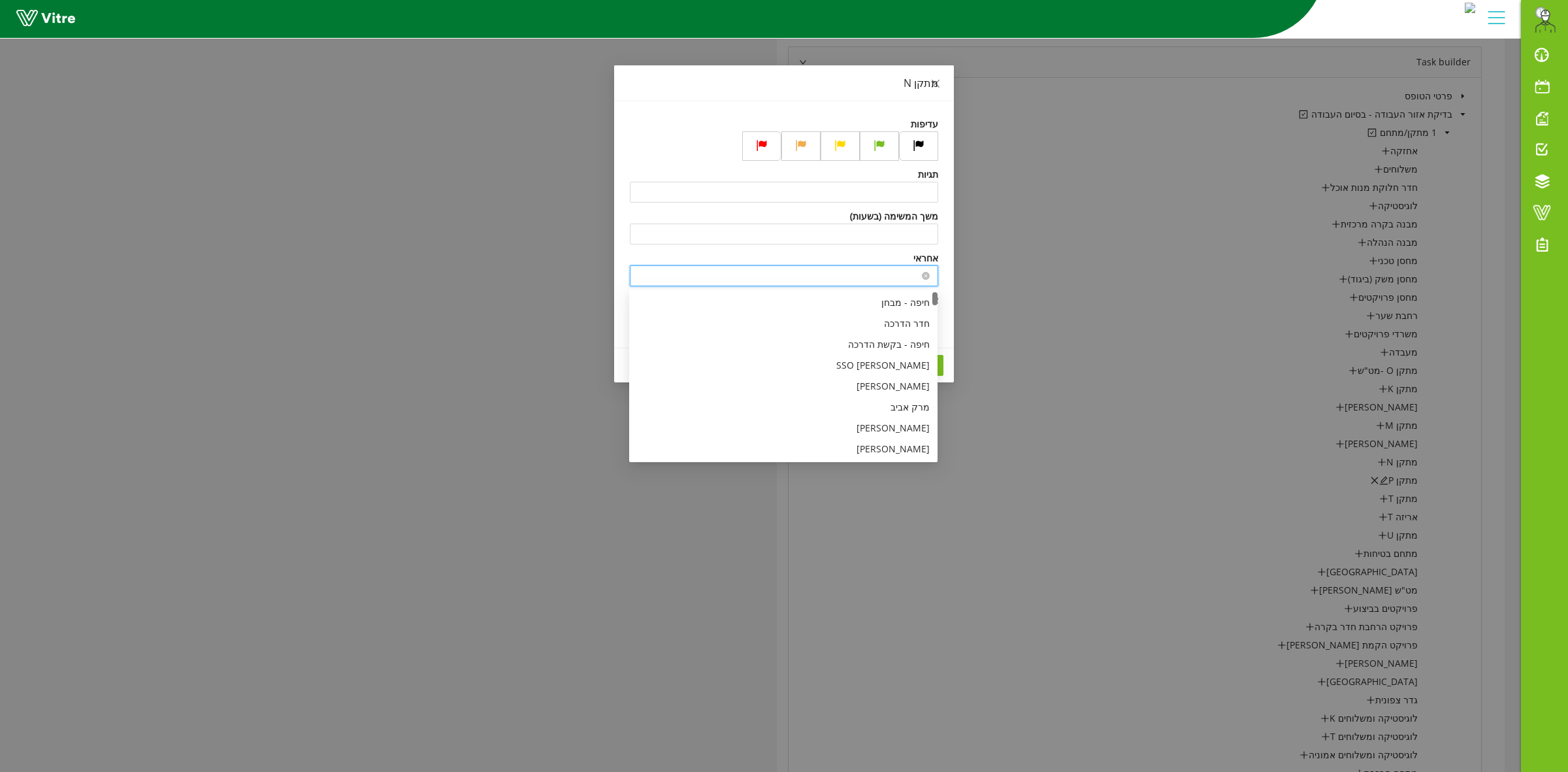
click at [884, 266] on input "search" at bounding box center [784, 276] width 293 height 19
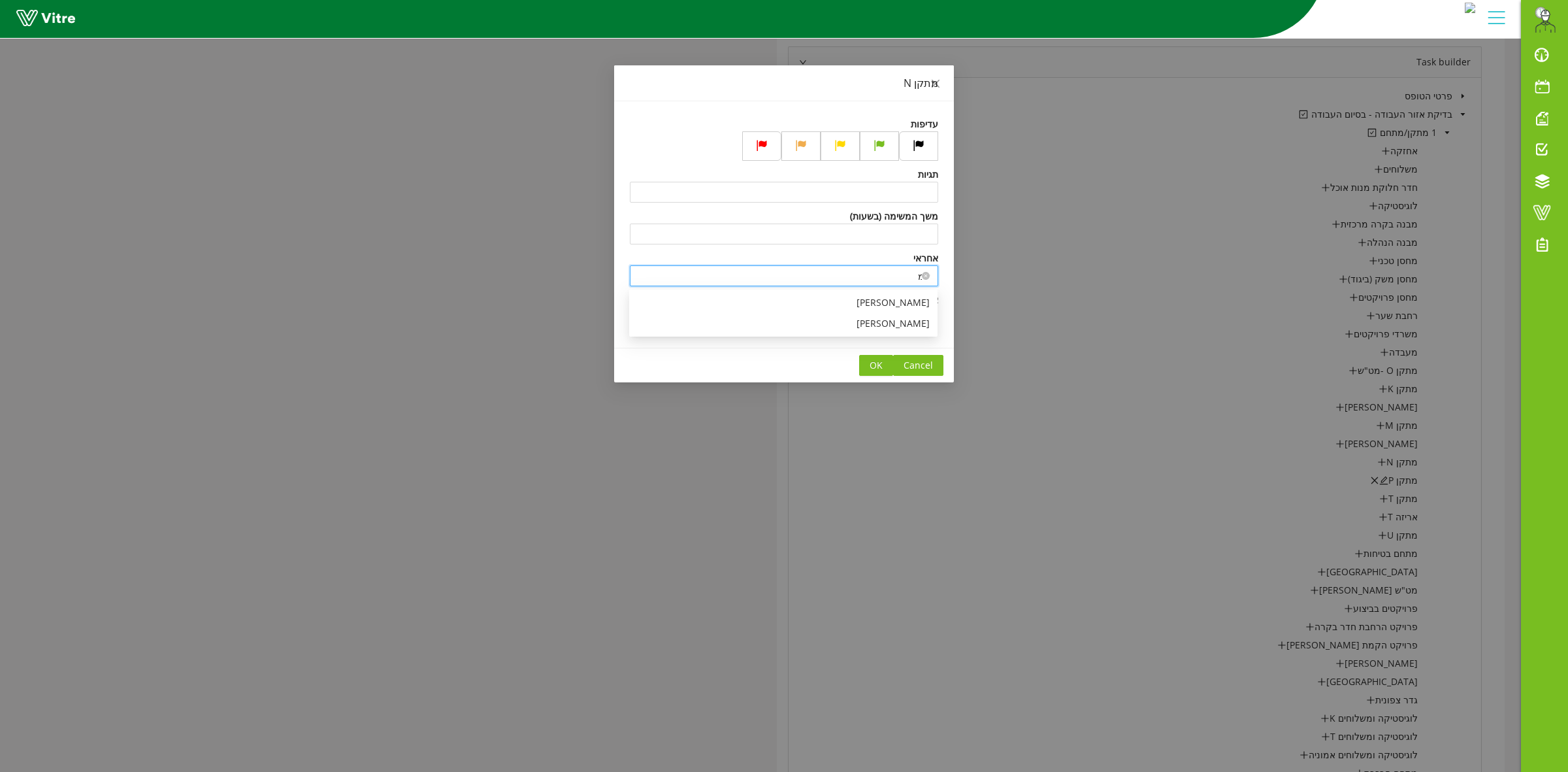
type input "א"
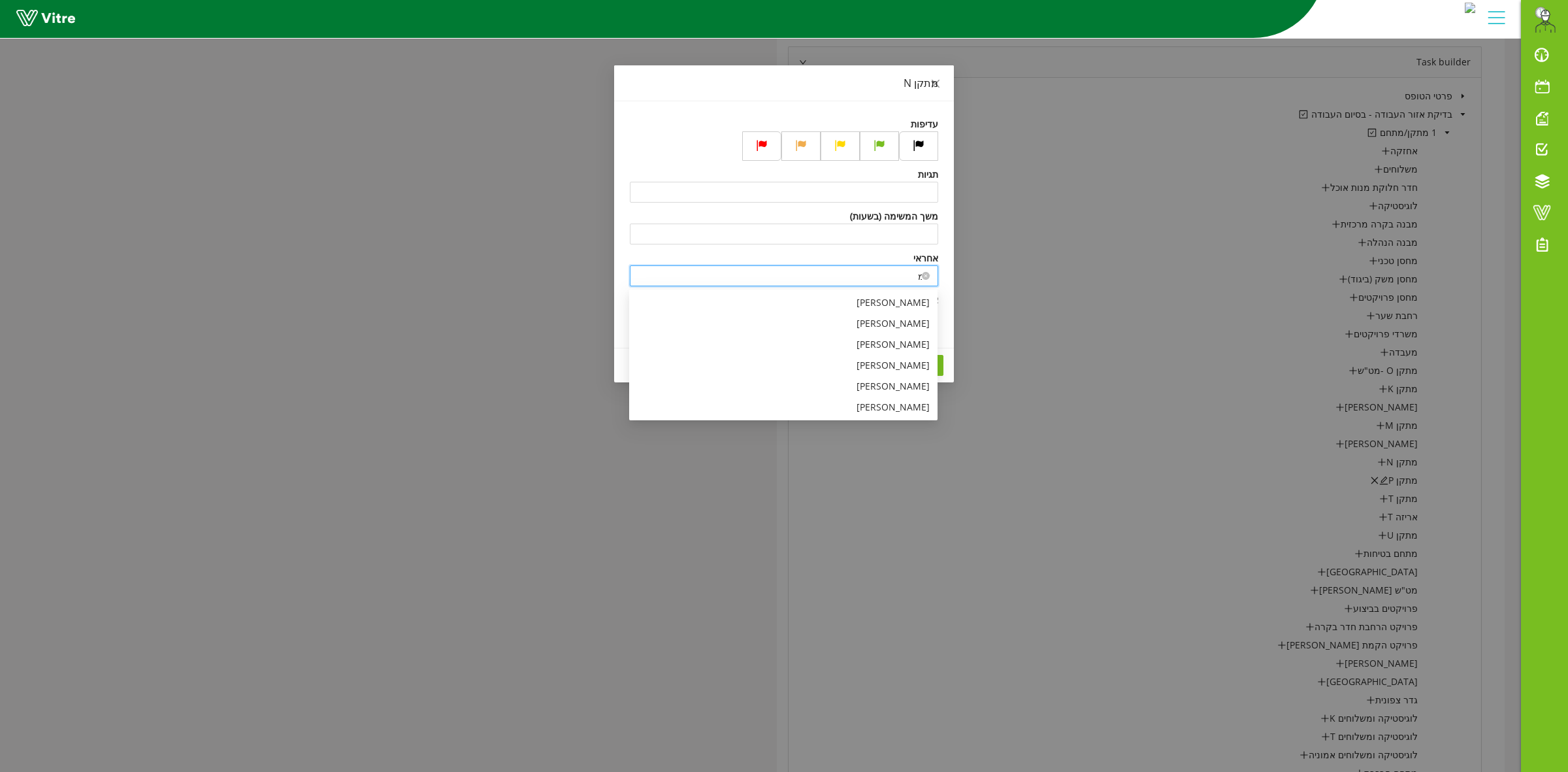
type input "א"
drag, startPoint x: 902, startPoint y: 297, endPoint x: 906, endPoint y: 311, distance: 14.6
click at [901, 296] on div "Amir Dahan" at bounding box center [783, 303] width 293 height 15
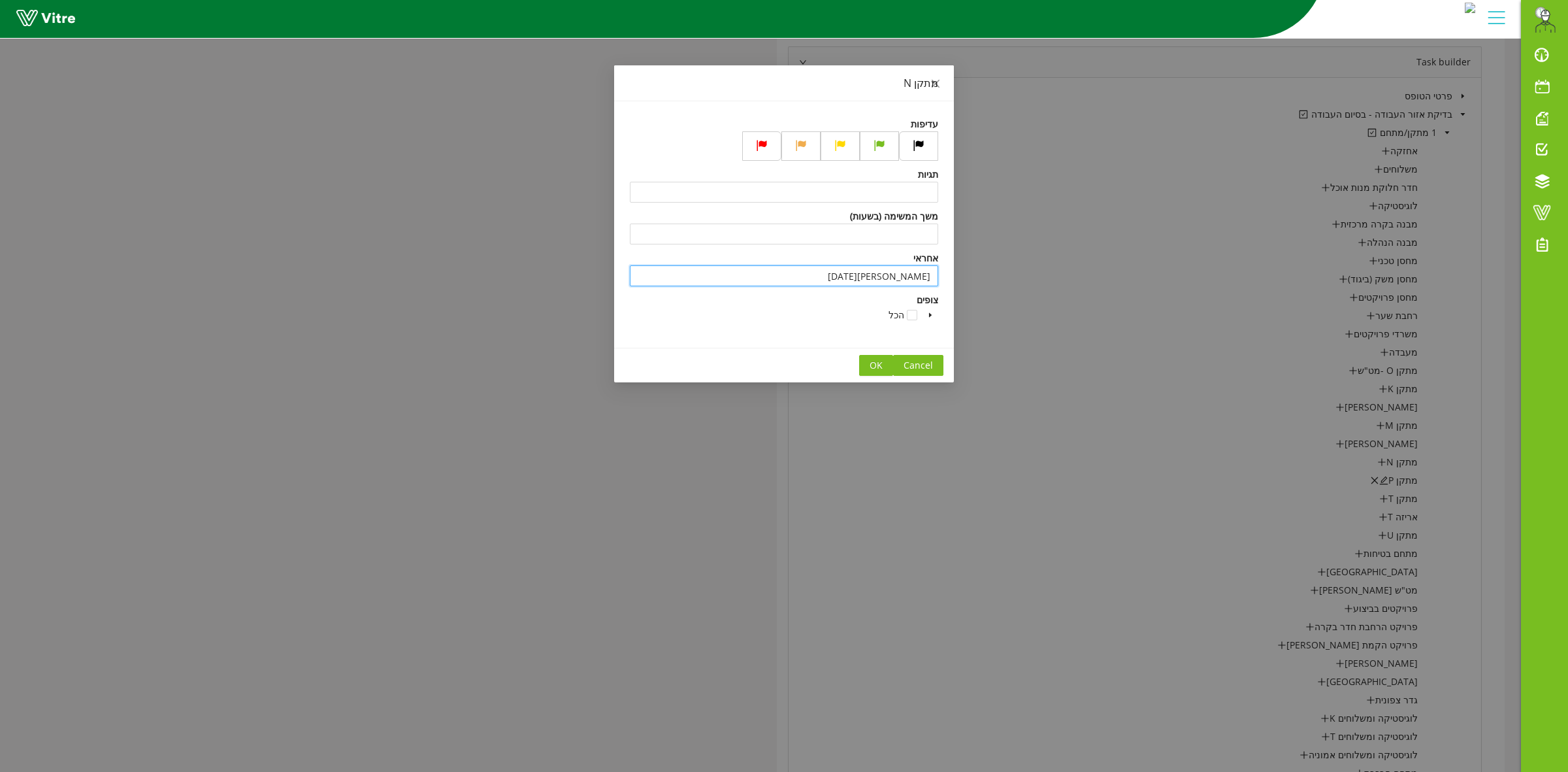
type input "Amir Dahan"
click at [934, 315] on span at bounding box center [930, 314] width 15 height 15
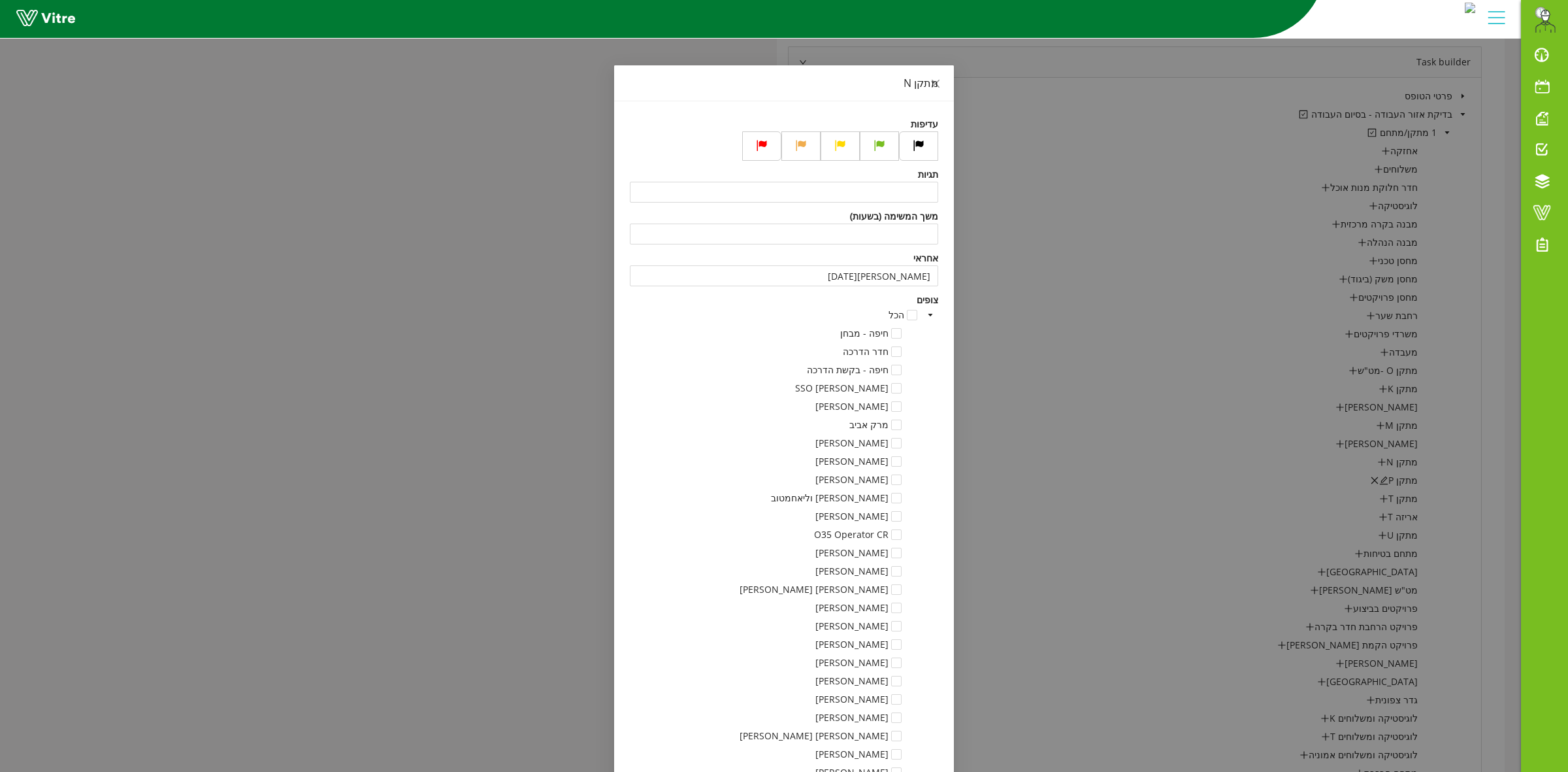
scroll to position [9402, 0]
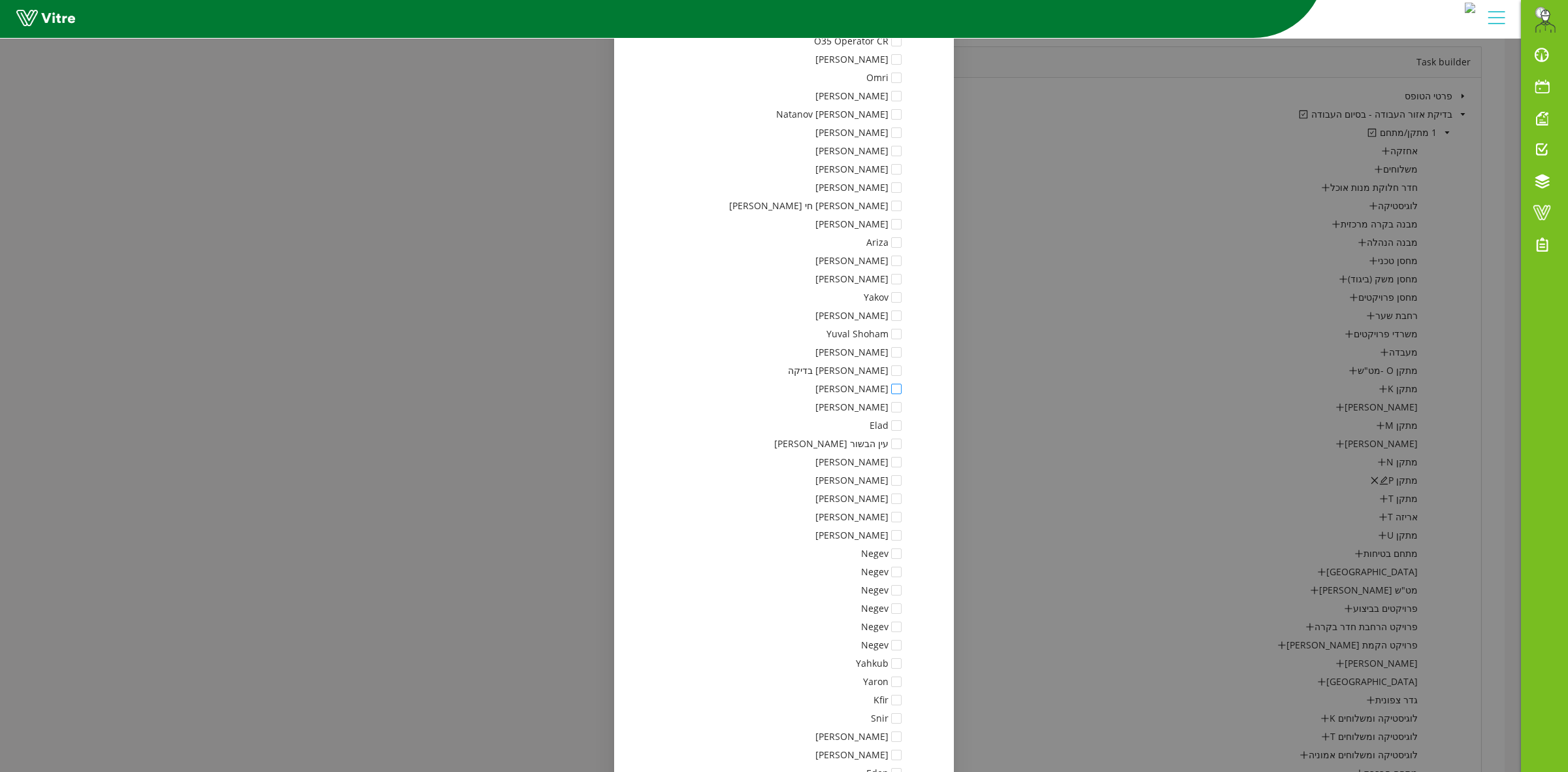
click at [901, 384] on span at bounding box center [896, 388] width 11 height 11
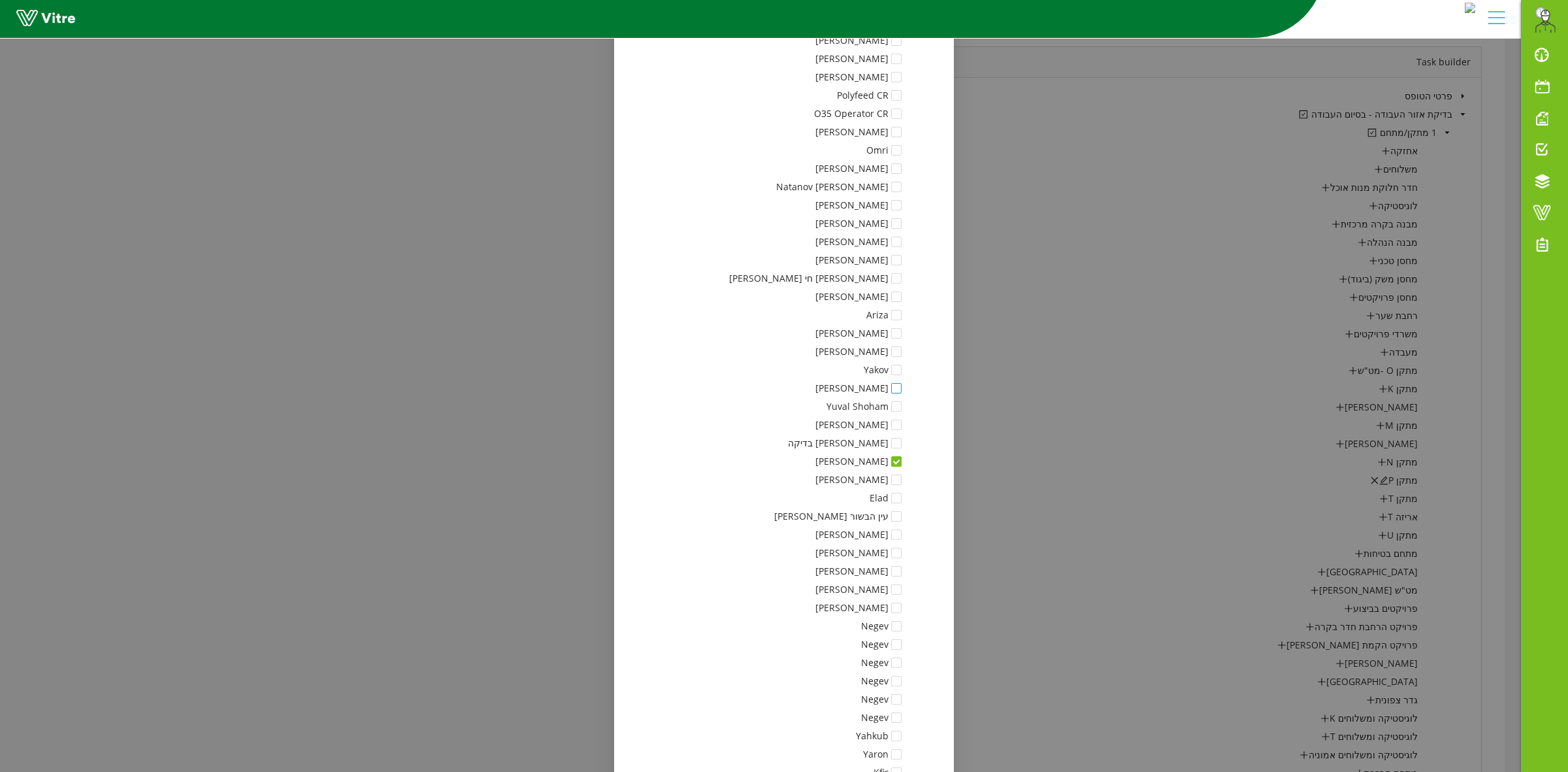
click at [901, 388] on span at bounding box center [896, 388] width 11 height 11
click at [899, 165] on span at bounding box center [896, 168] width 11 height 11
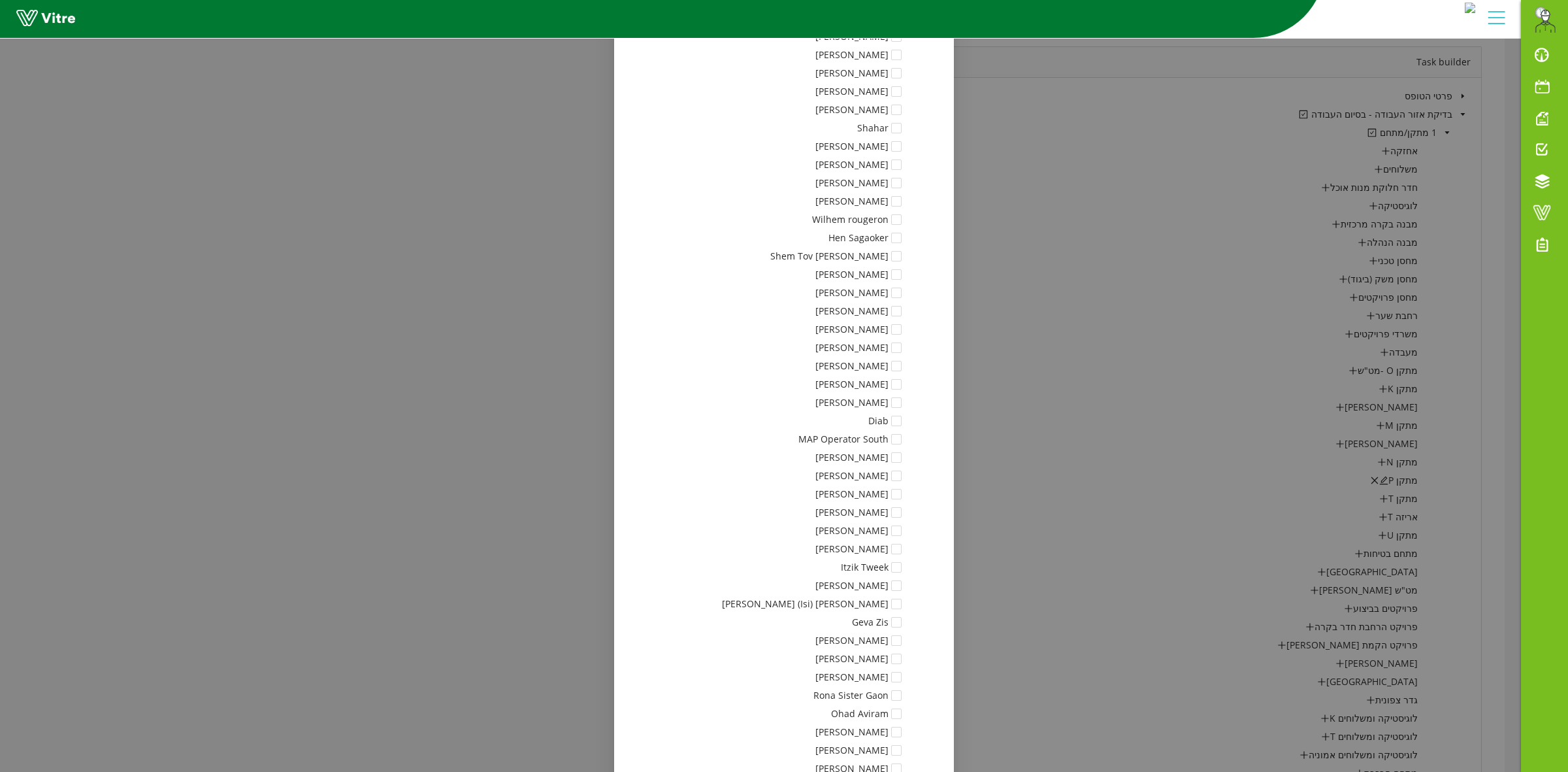
scroll to position [11970, 0]
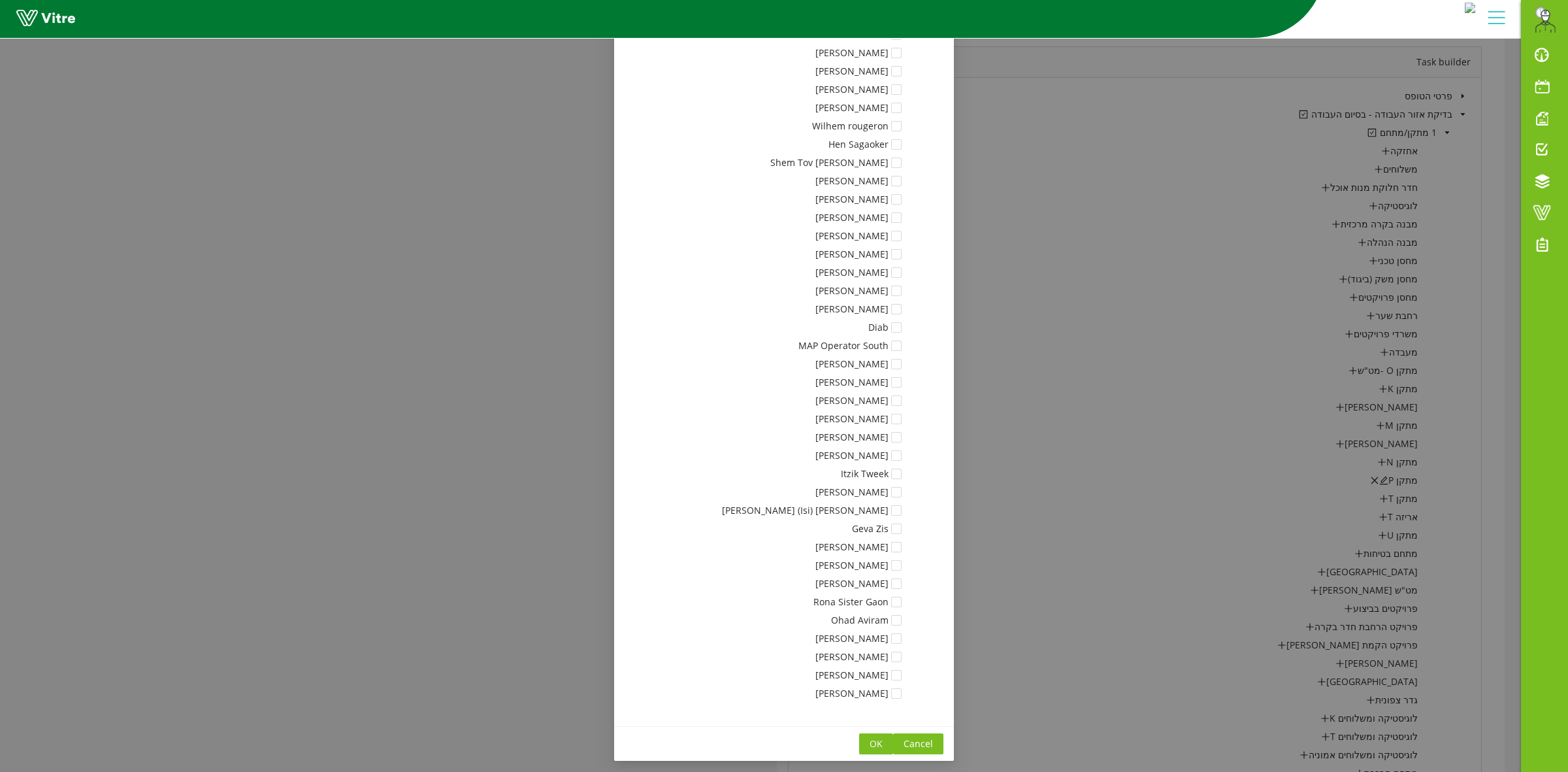
click at [883, 745] on span "OK" at bounding box center [876, 744] width 13 height 15
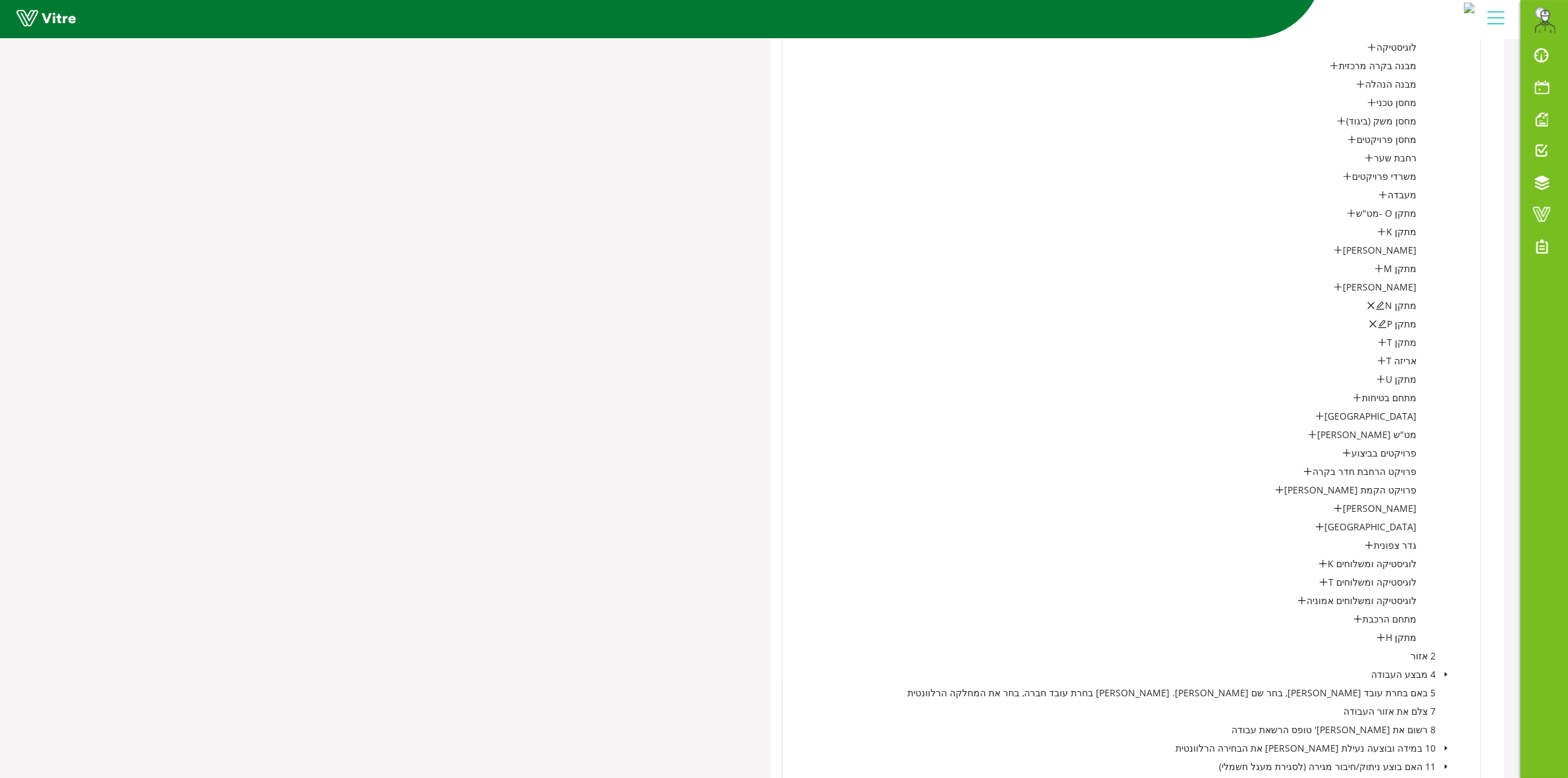
scroll to position [1417, 0]
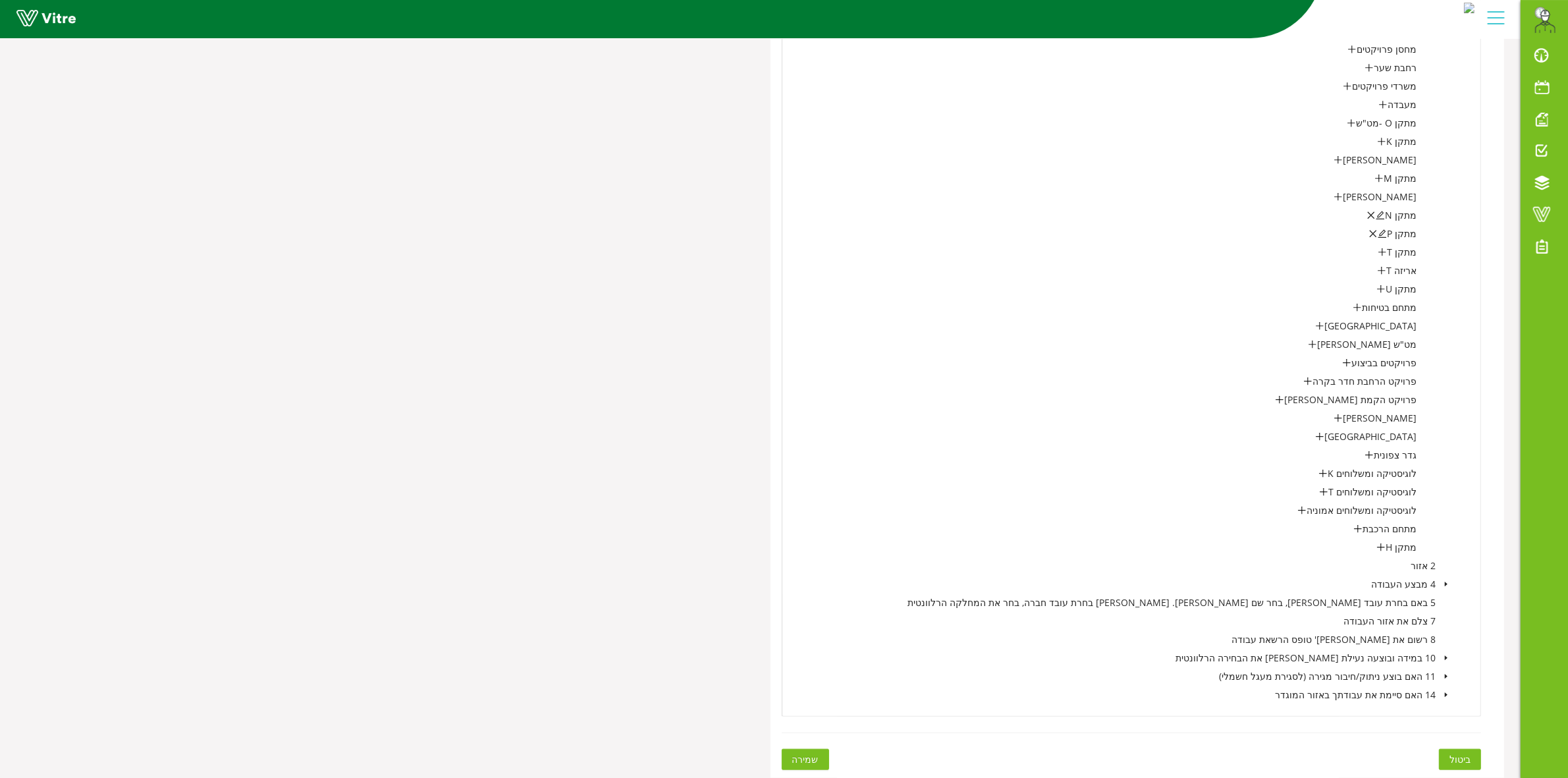
click at [811, 754] on span "שמירה" at bounding box center [805, 759] width 26 height 15
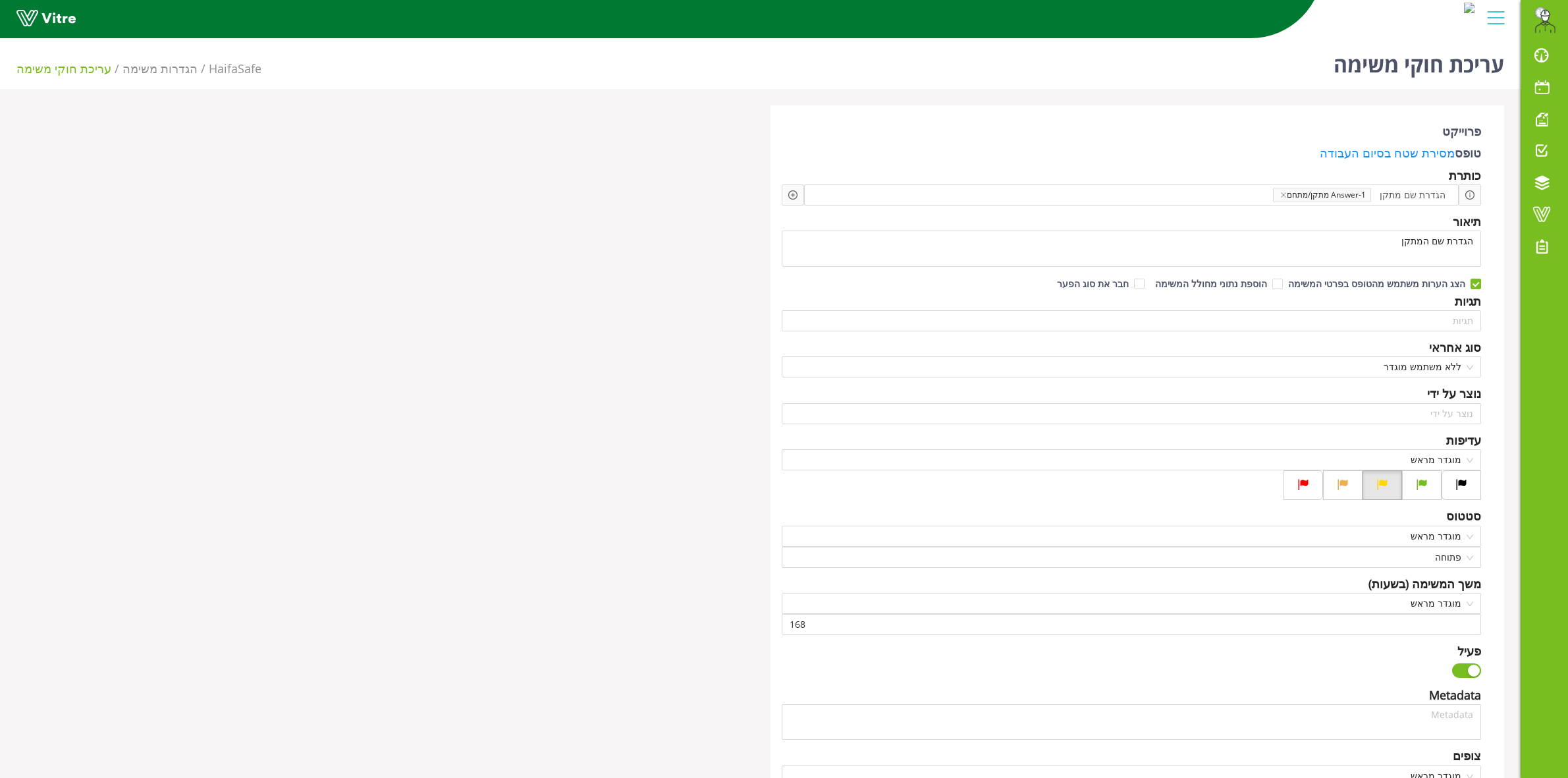
scroll to position [528, 0]
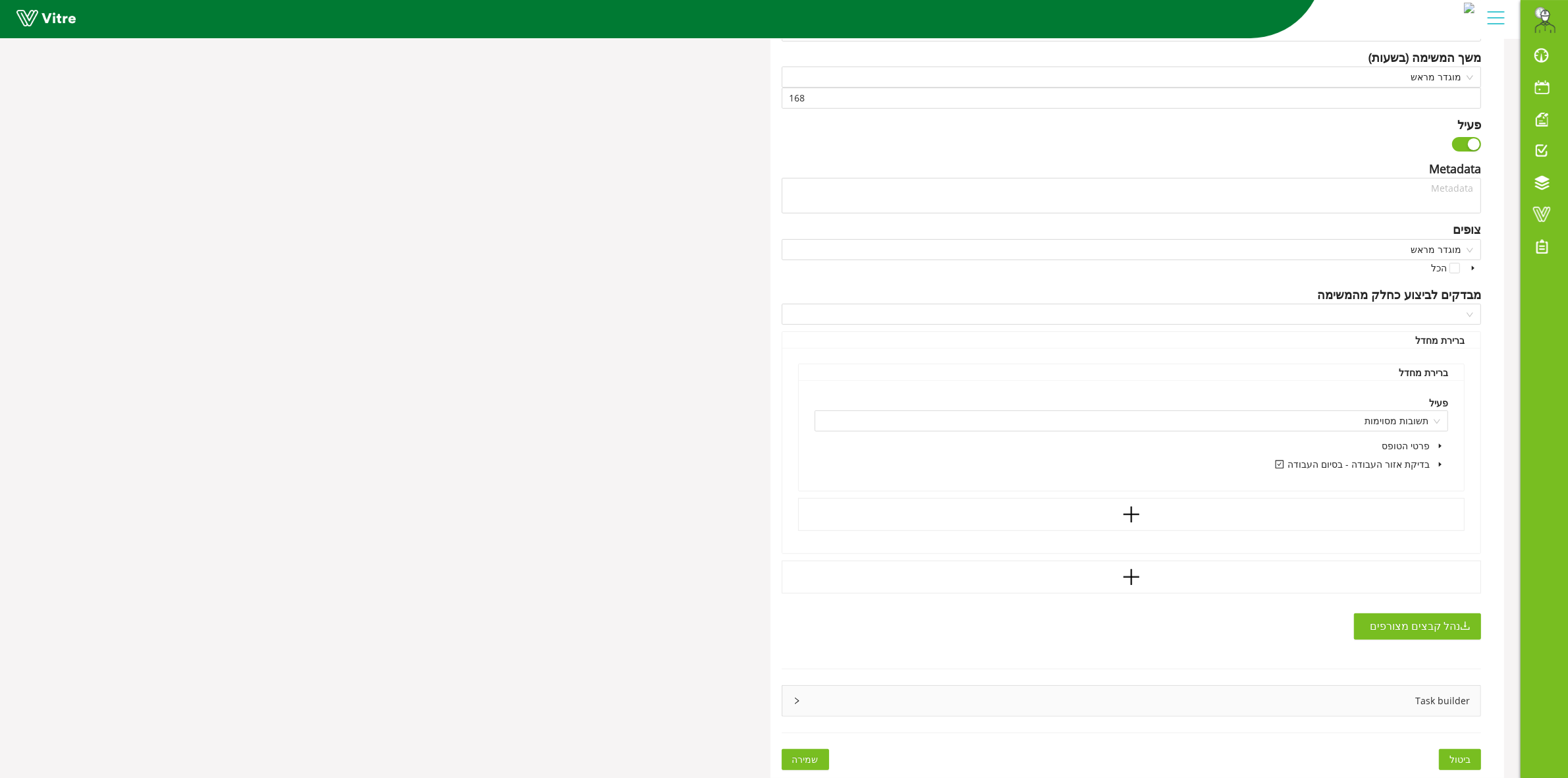
click at [799, 692] on div "Task builder" at bounding box center [1132, 700] width 699 height 30
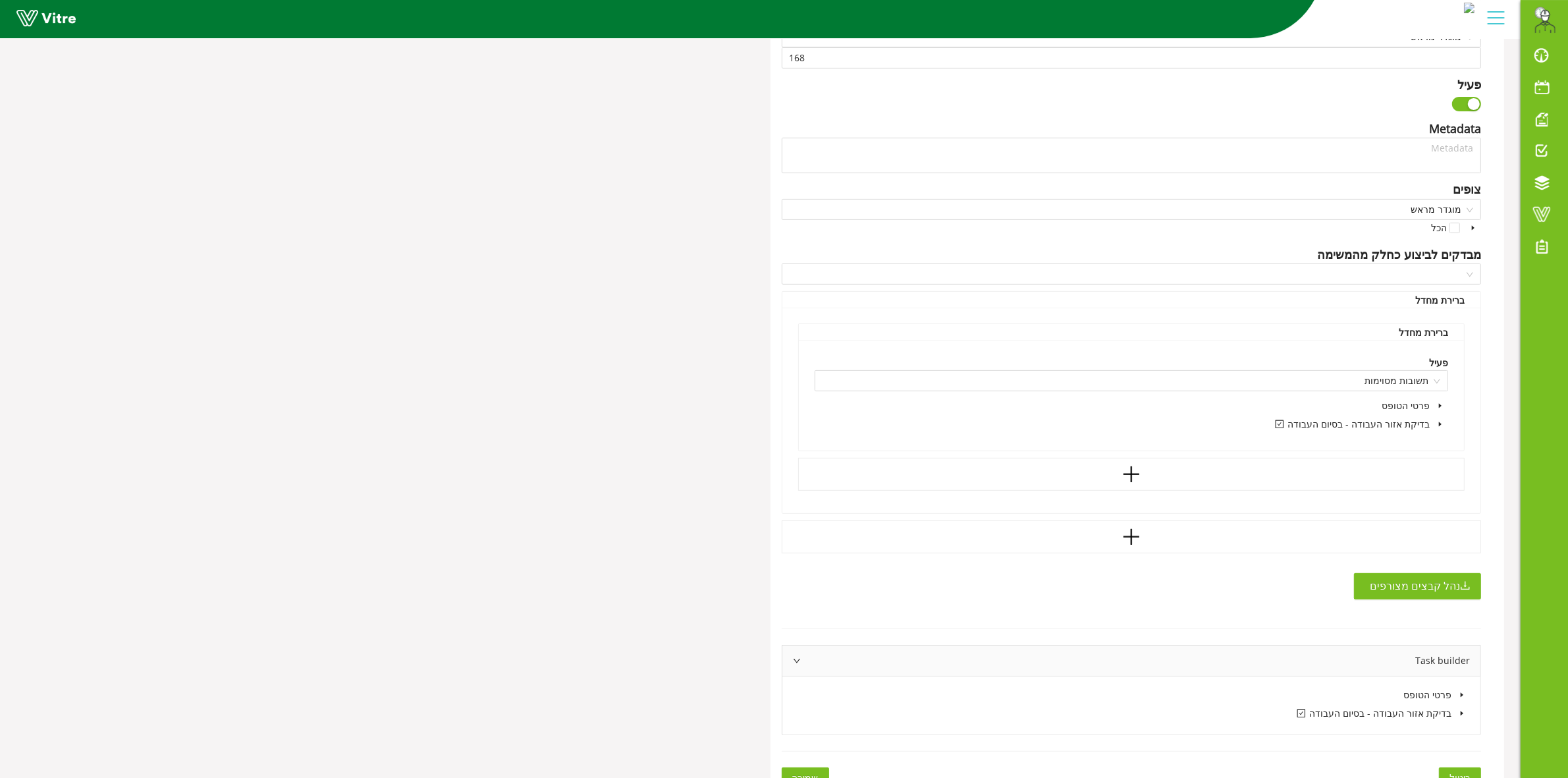
scroll to position [586, 0]
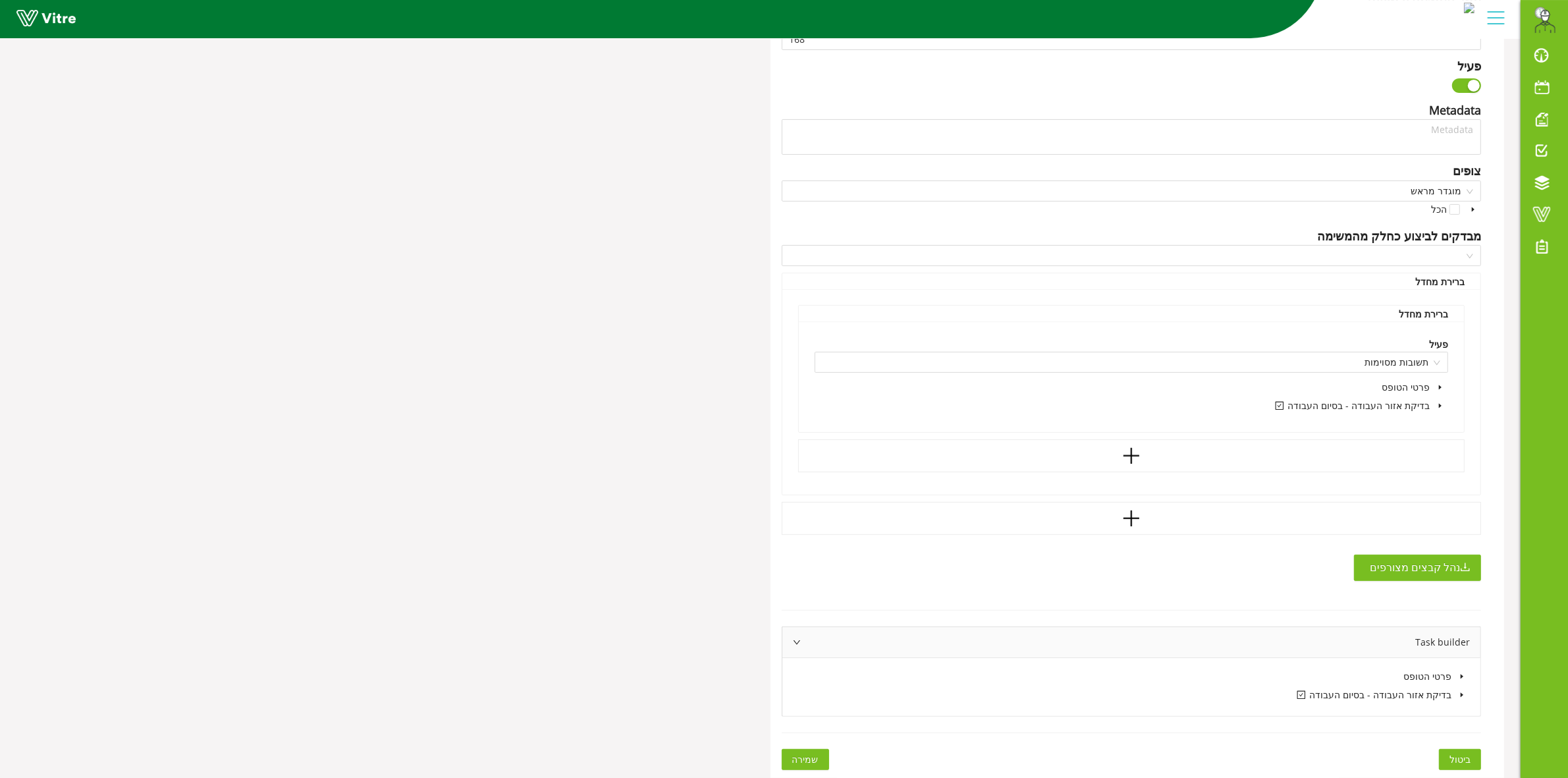
click at [1460, 695] on icon "caret-down" at bounding box center [1462, 695] width 7 height 7
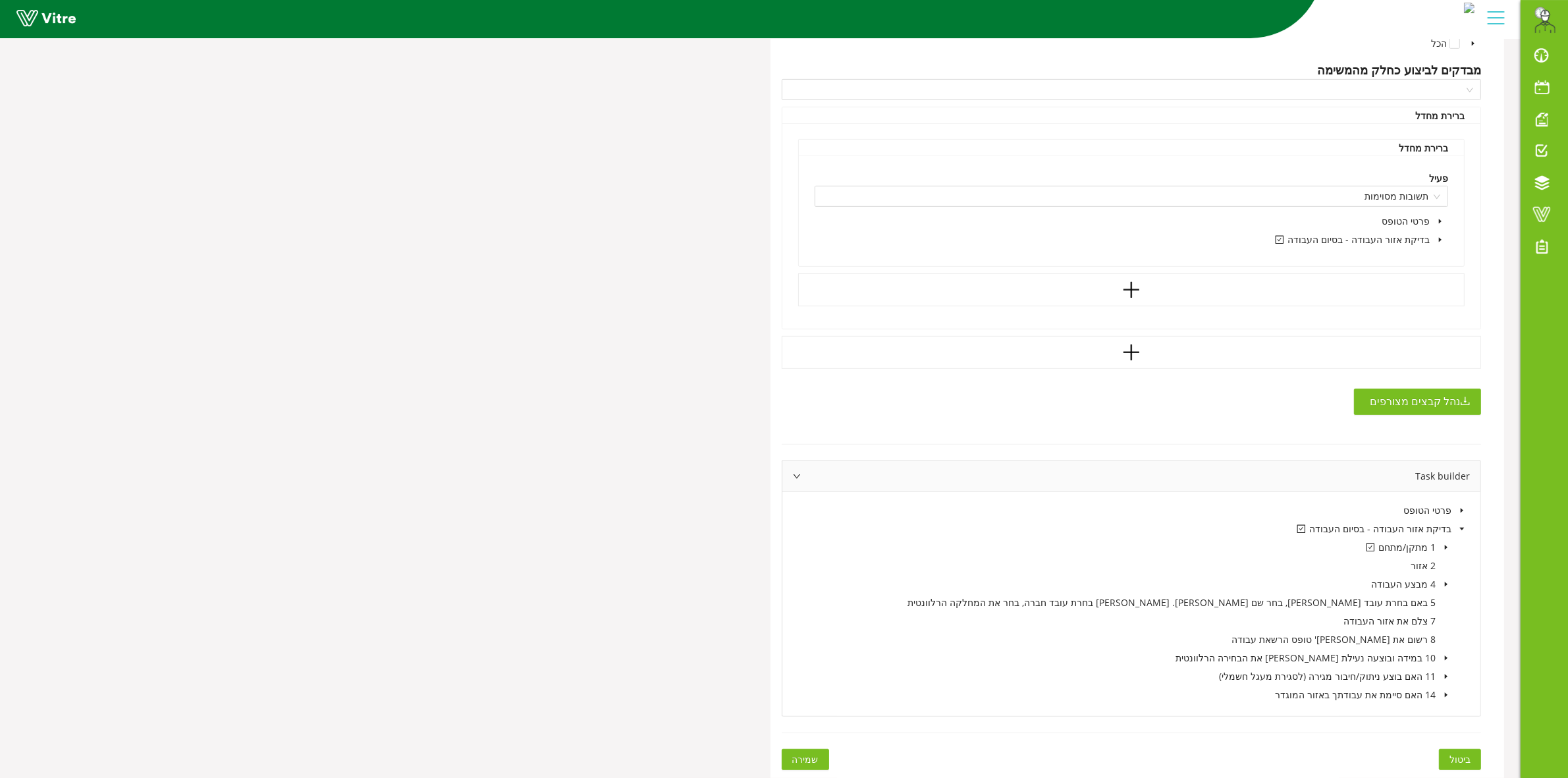
scroll to position [753, 0]
click at [1444, 547] on icon "caret-down" at bounding box center [1446, 547] width 7 height 7
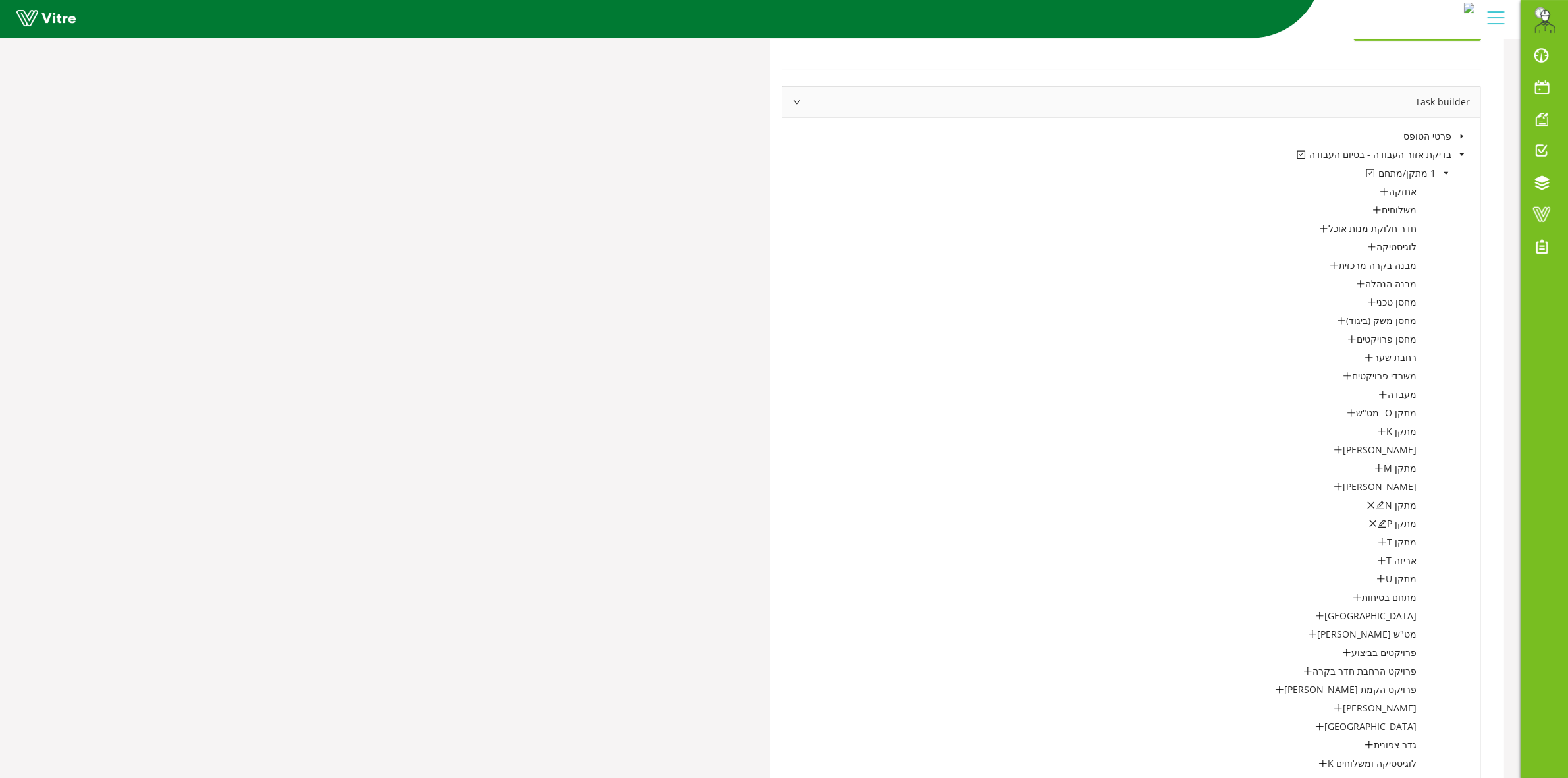
scroll to position [1246, 0]
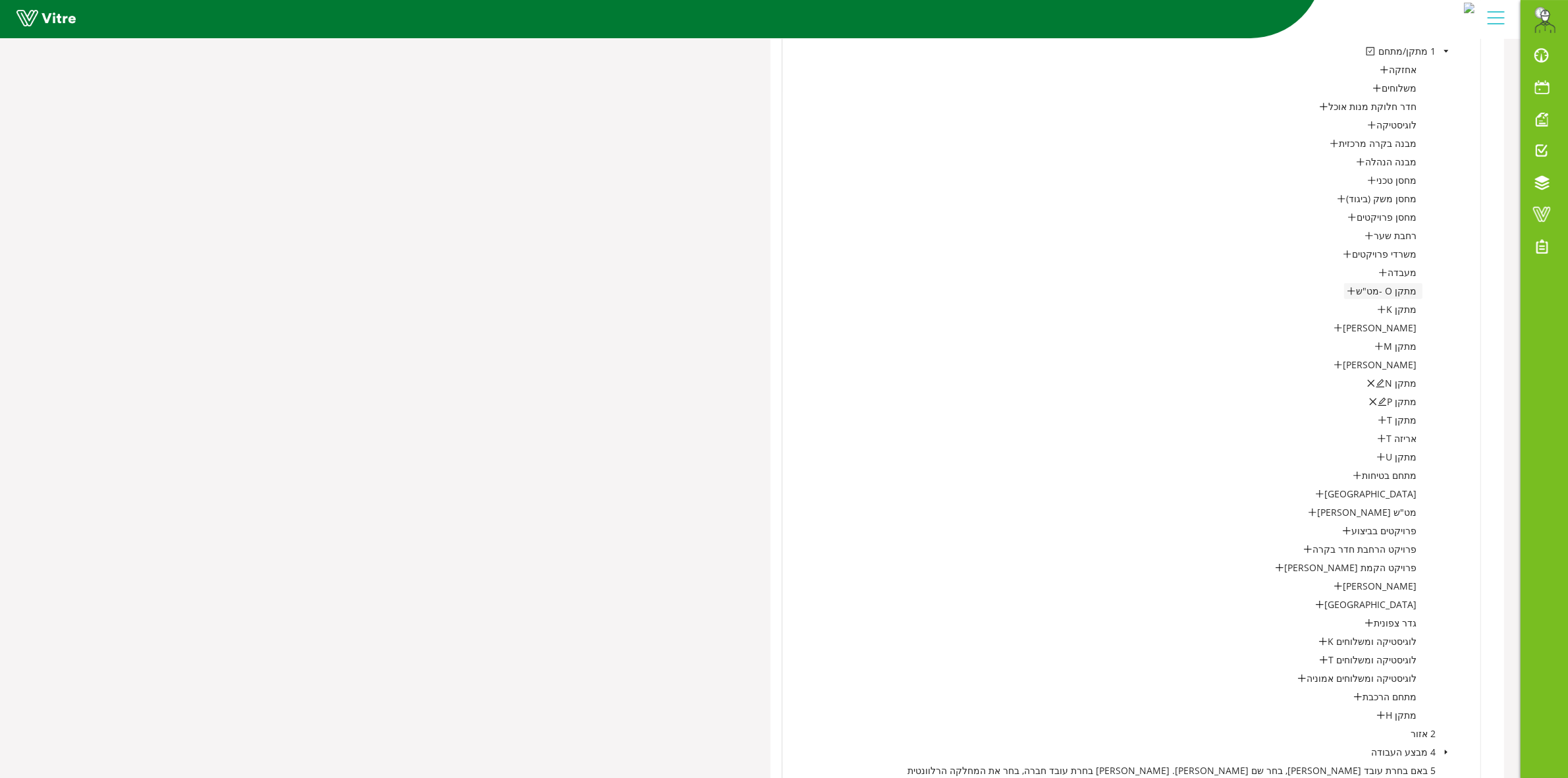
click at [1353, 290] on icon "plus" at bounding box center [1351, 290] width 9 height 9
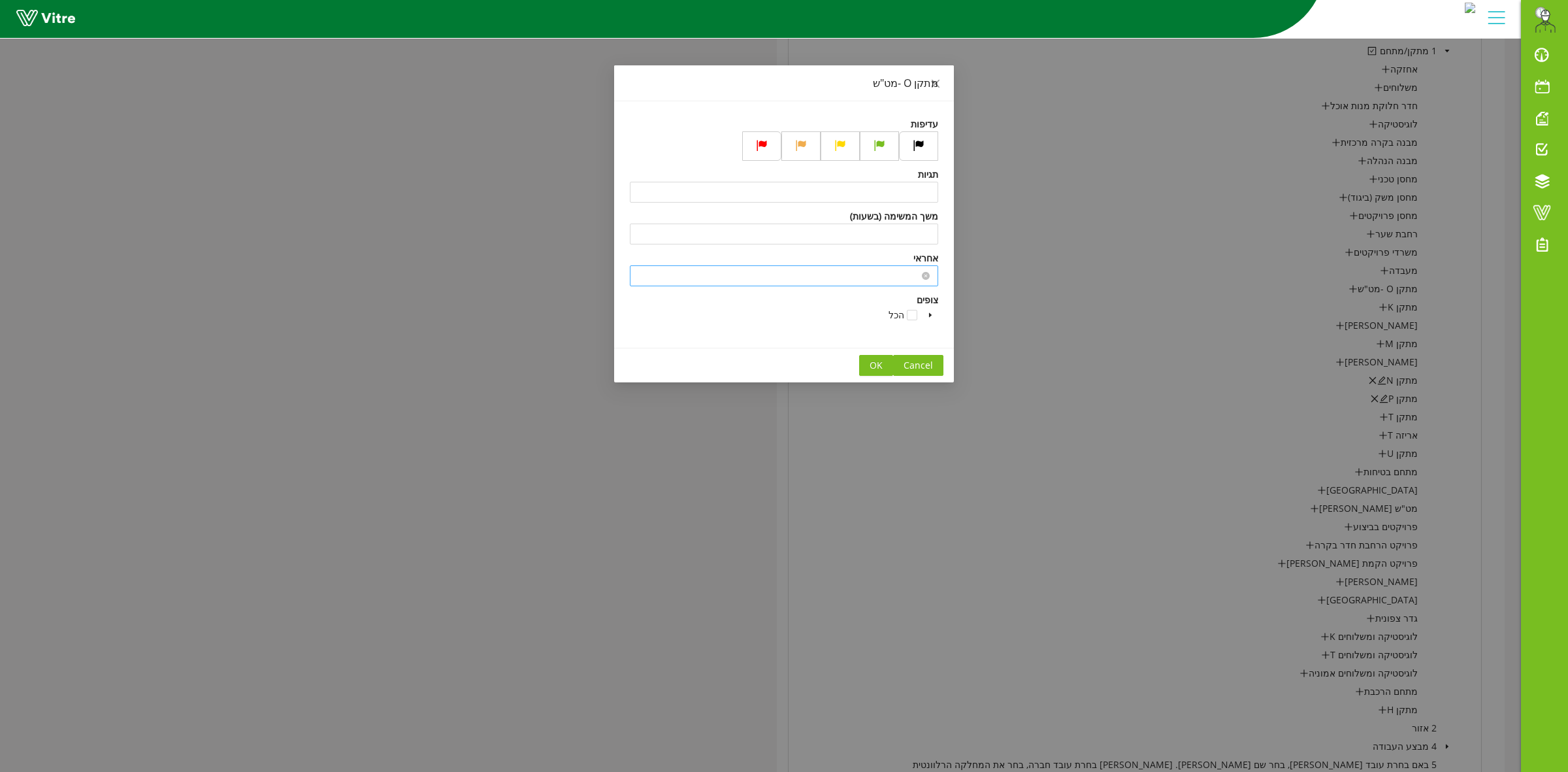
click at [909, 277] on input "search" at bounding box center [784, 276] width 293 height 19
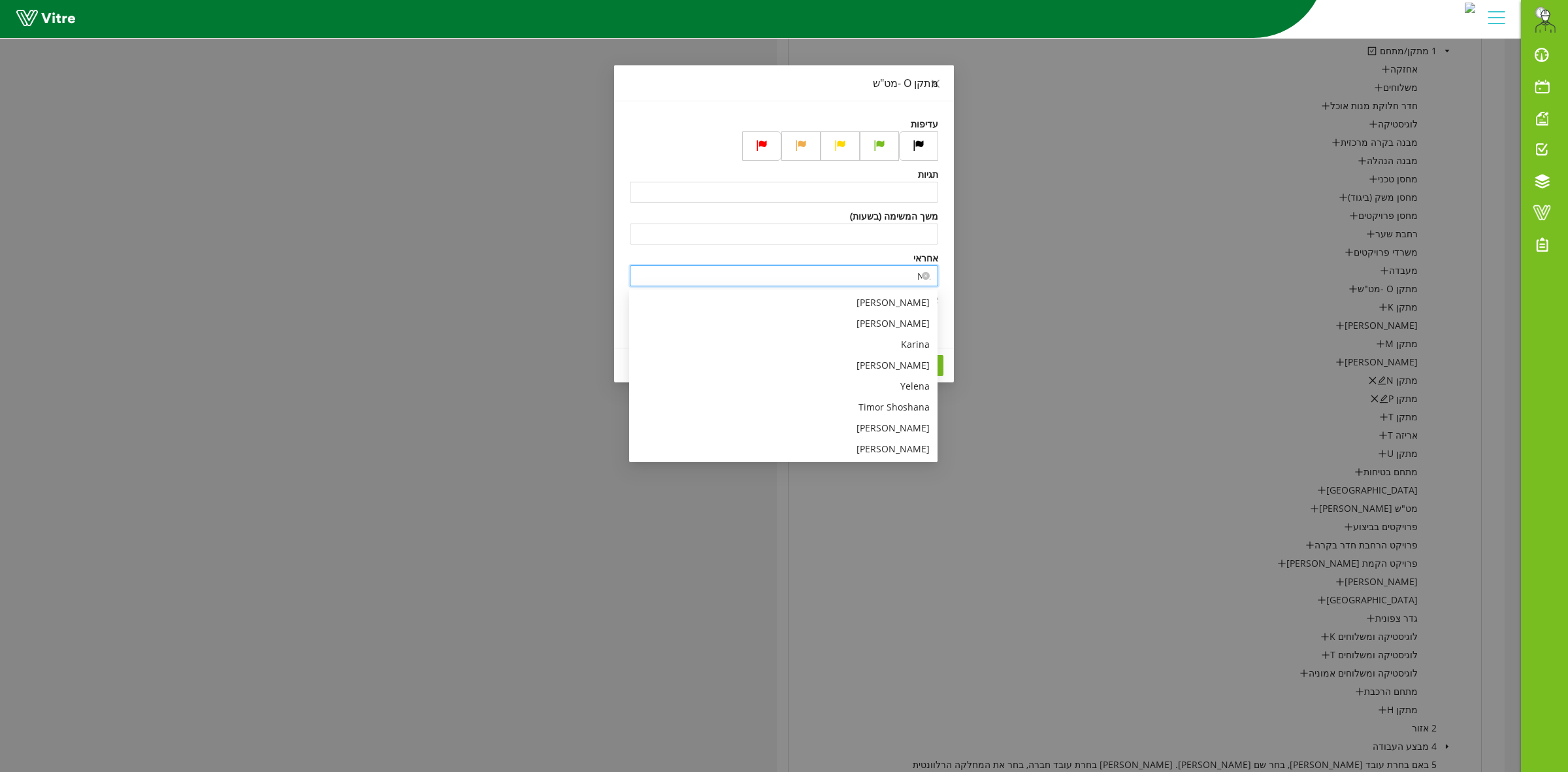
type input "N"
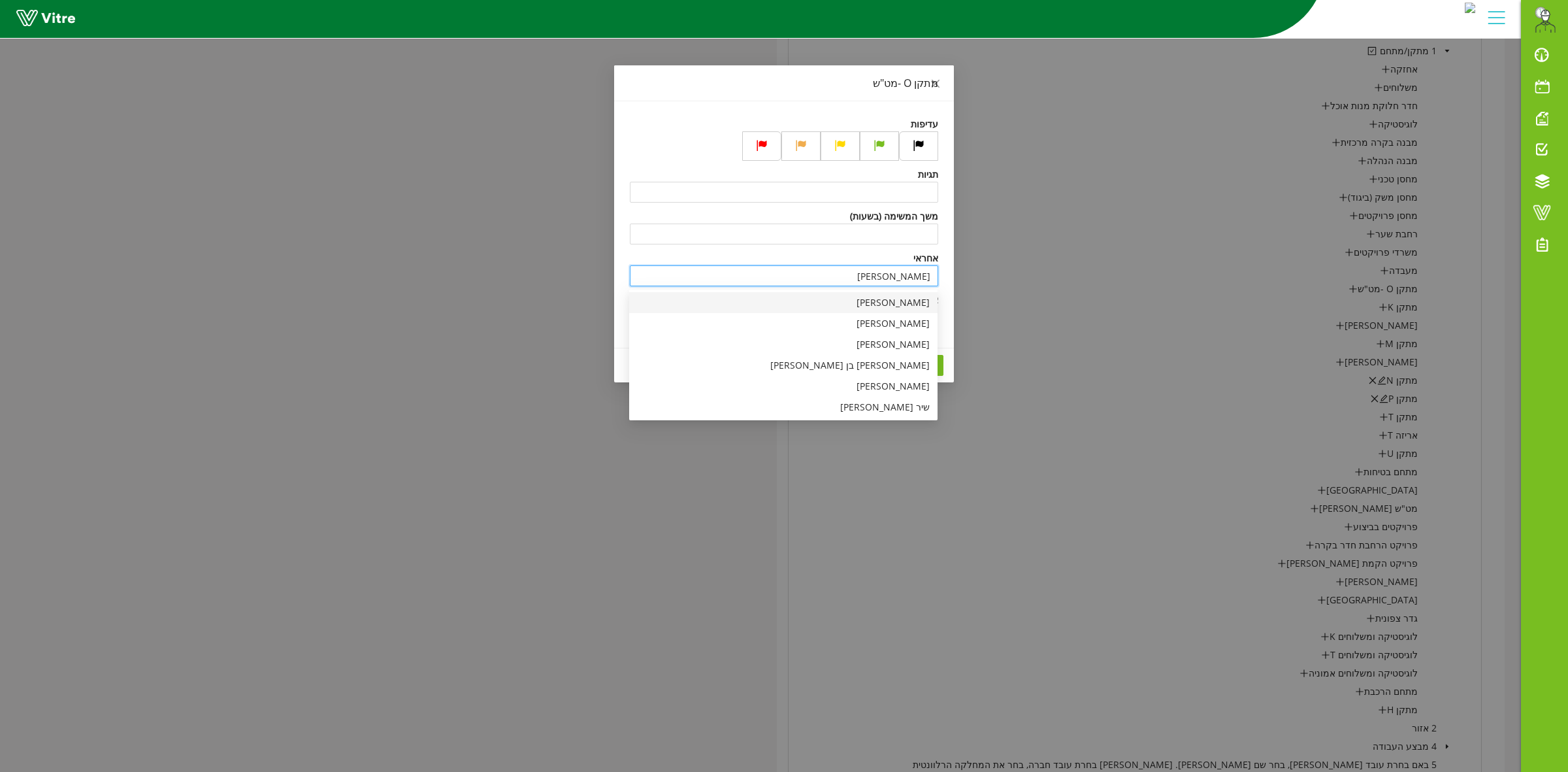
click at [909, 306] on div "משה לוי" at bounding box center [783, 303] width 293 height 15
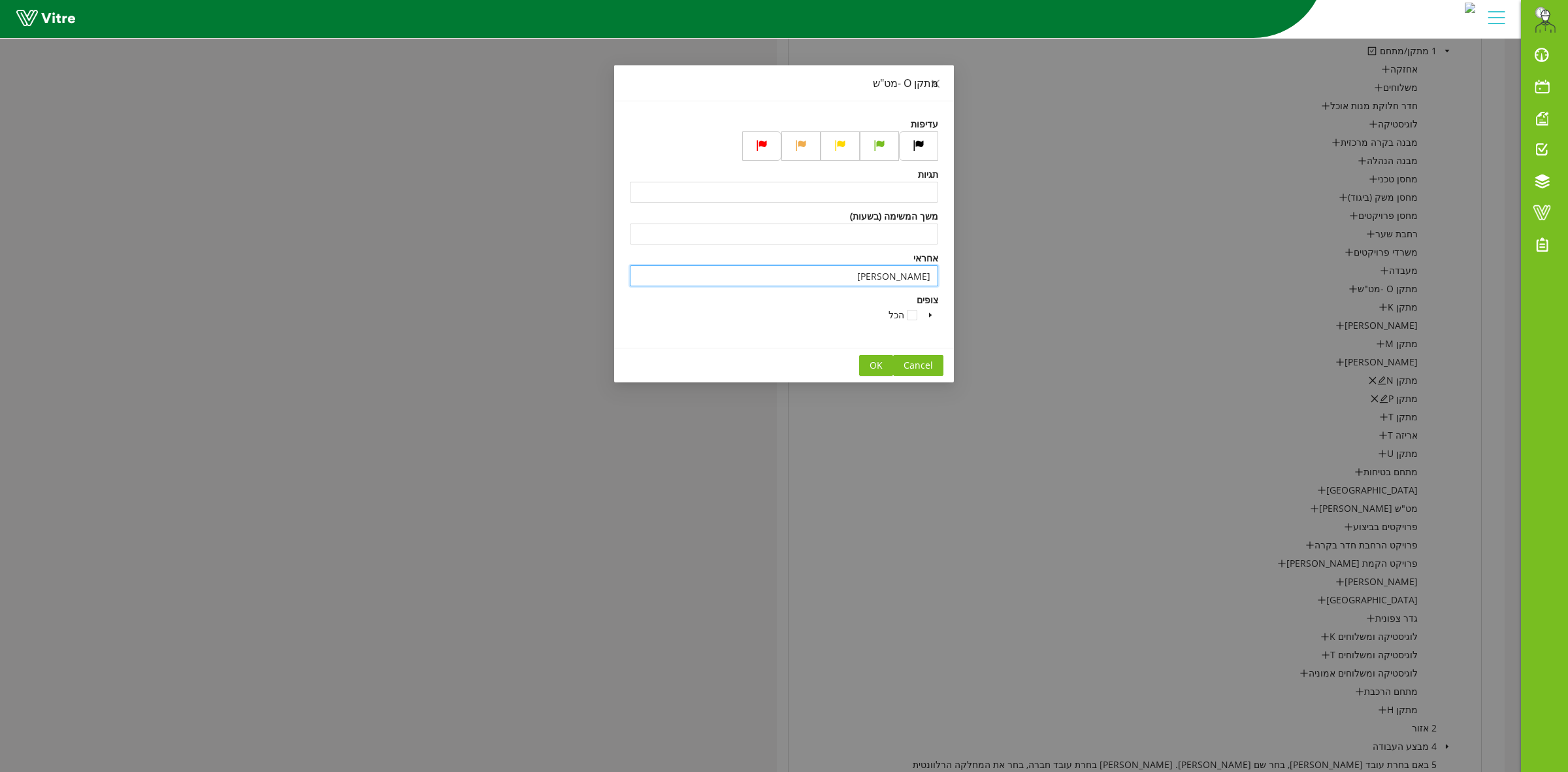
type input "משה לוי"
click at [880, 367] on span "OK" at bounding box center [876, 365] width 13 height 15
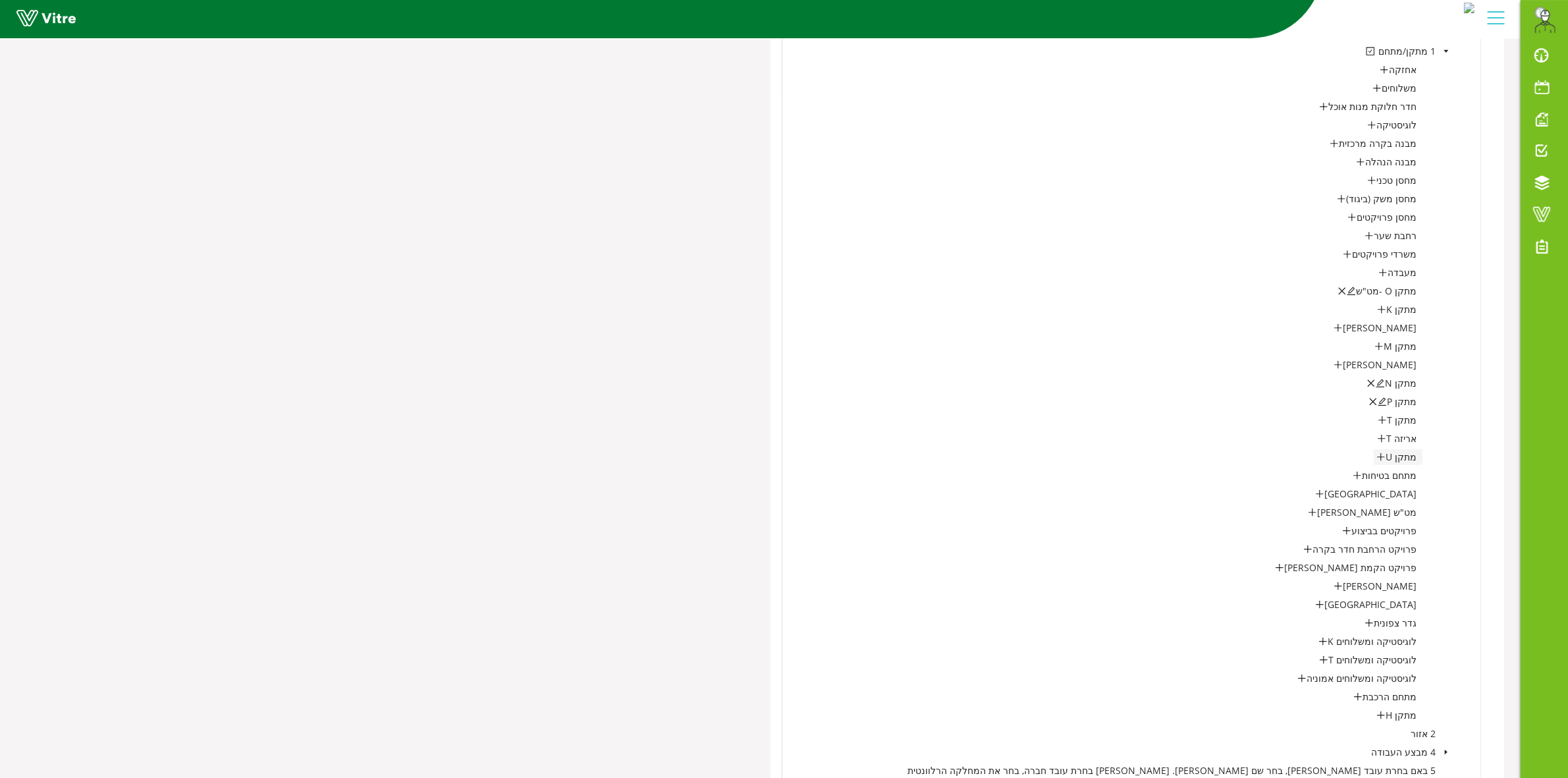
click at [1380, 459] on icon "plus" at bounding box center [1380, 457] width 9 height 9
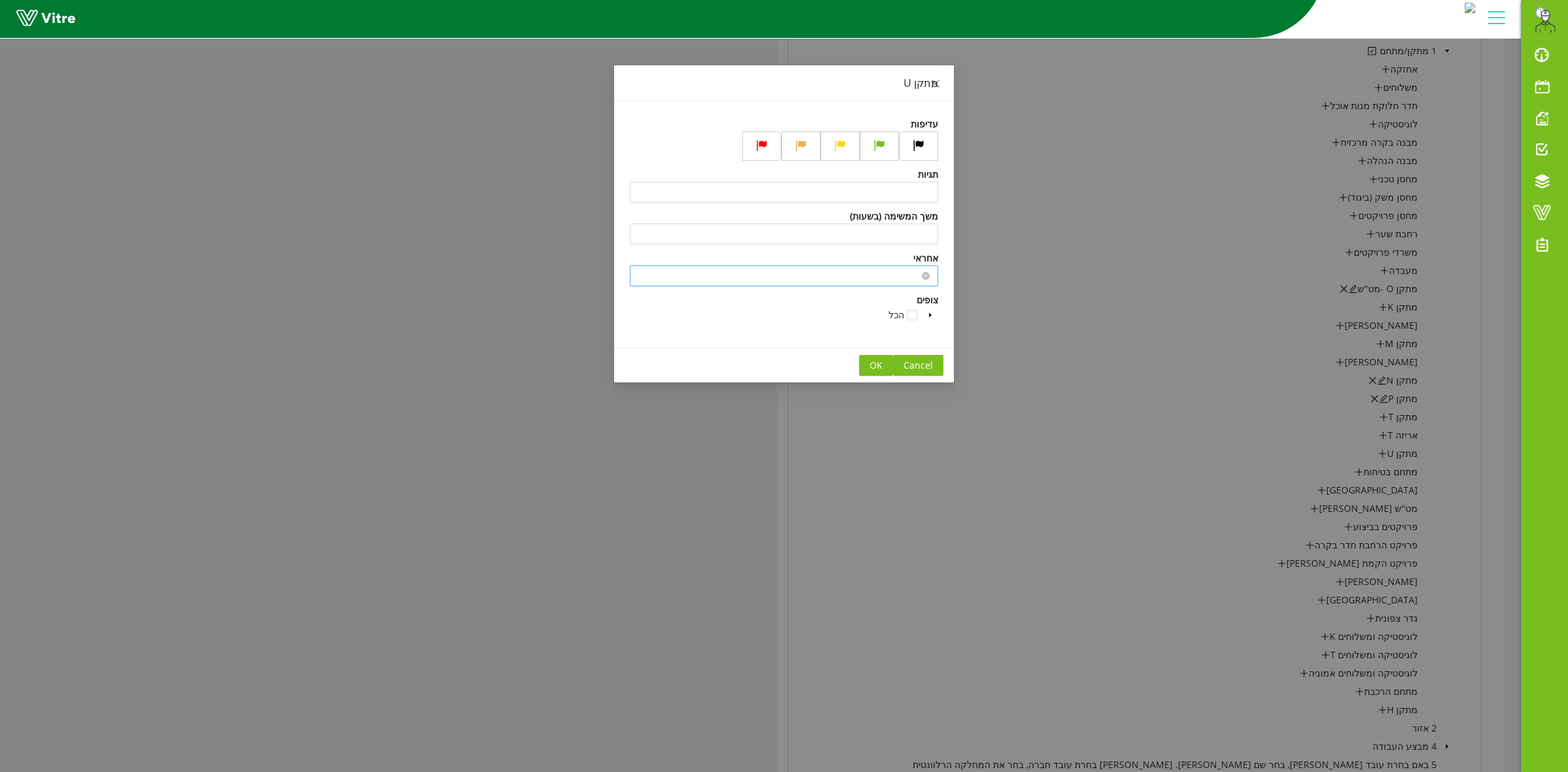
click at [839, 269] on input "search" at bounding box center [784, 276] width 293 height 19
click at [850, 295] on div "משה לוי" at bounding box center [783, 303] width 293 height 15
type input "משה לוי"
click at [870, 365] on span "OK" at bounding box center [876, 365] width 13 height 15
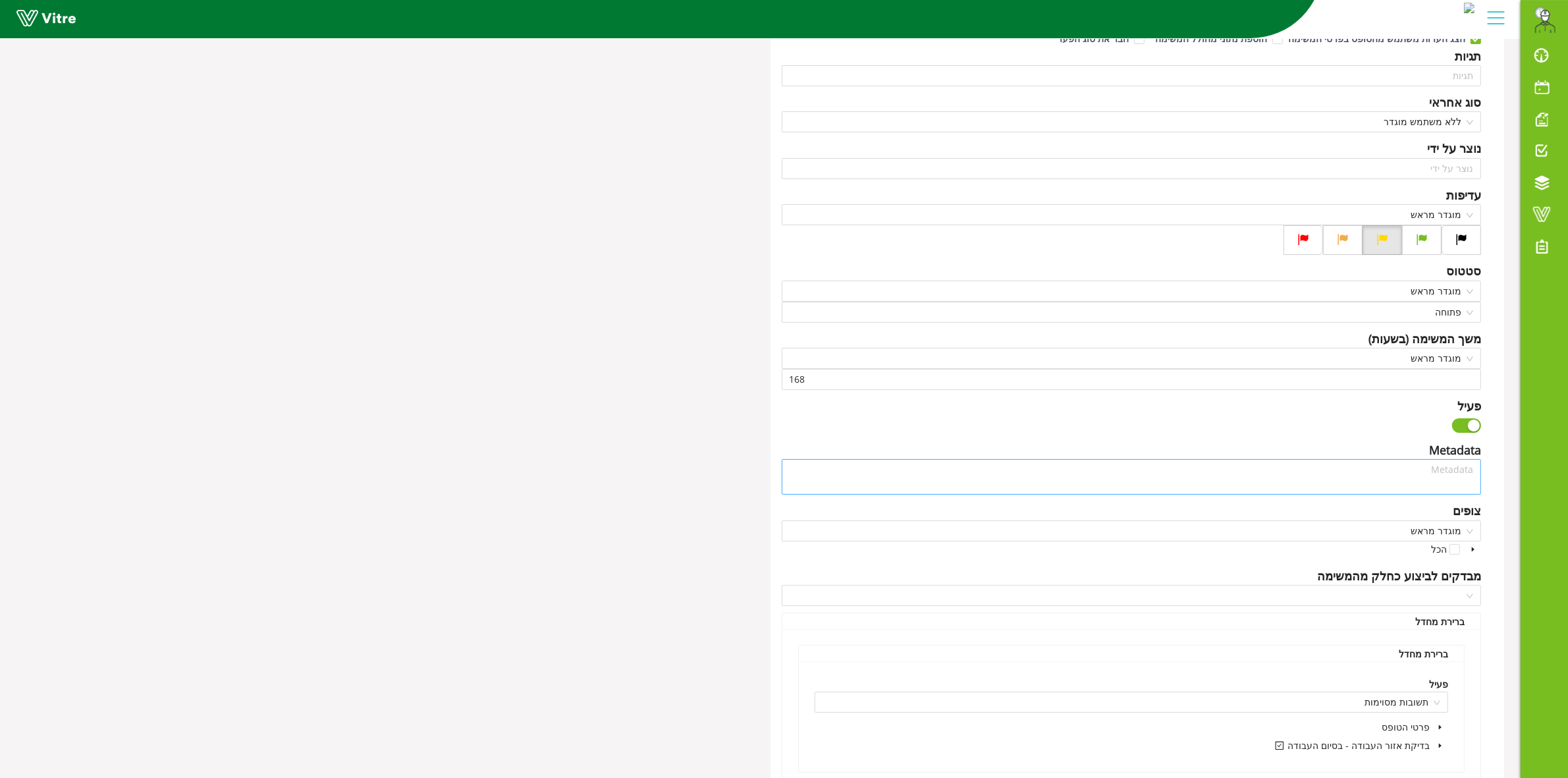
scroll to position [0, 0]
